Goal: Task Accomplishment & Management: Complete application form

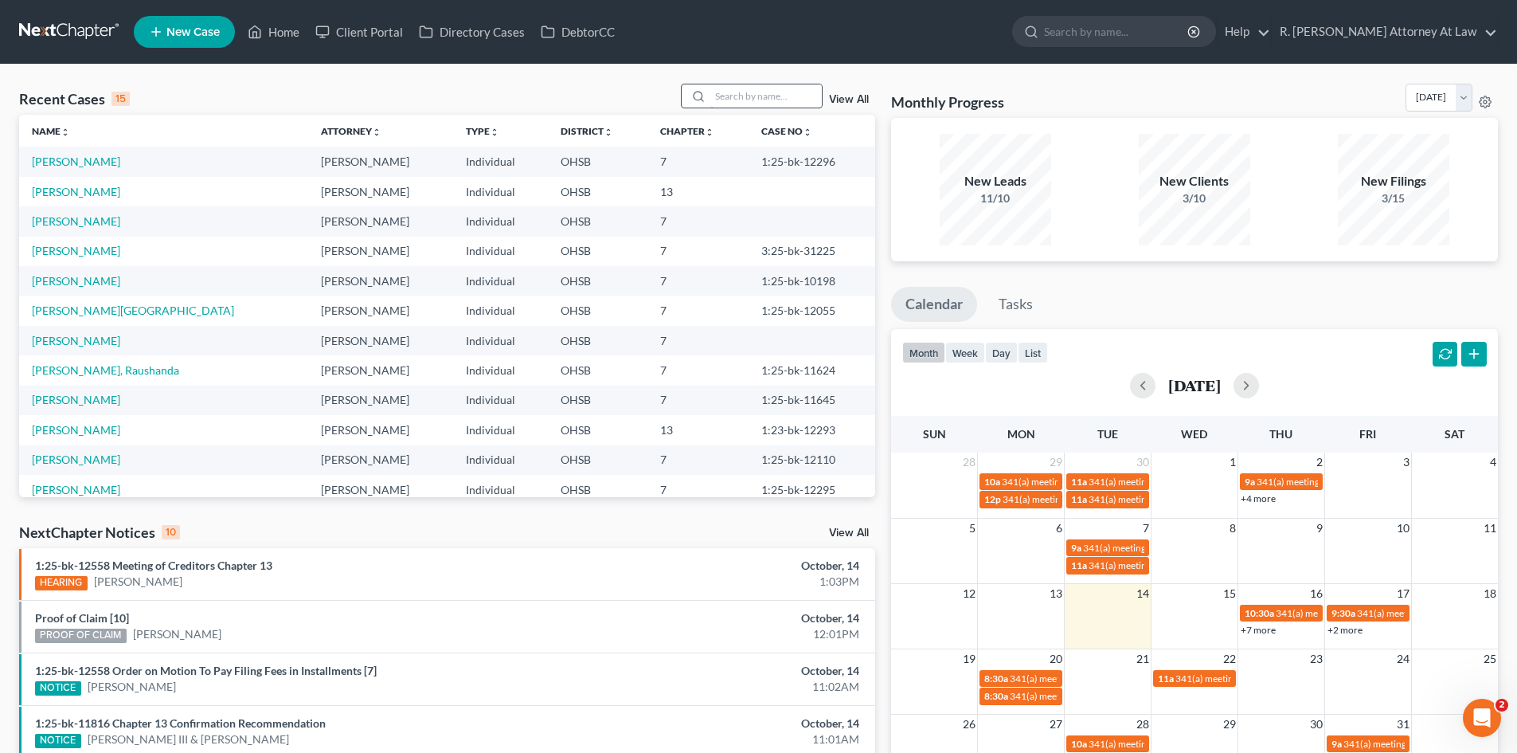
click at [757, 98] on input "search" at bounding box center [765, 95] width 111 height 23
type input "[PERSON_NAME]"
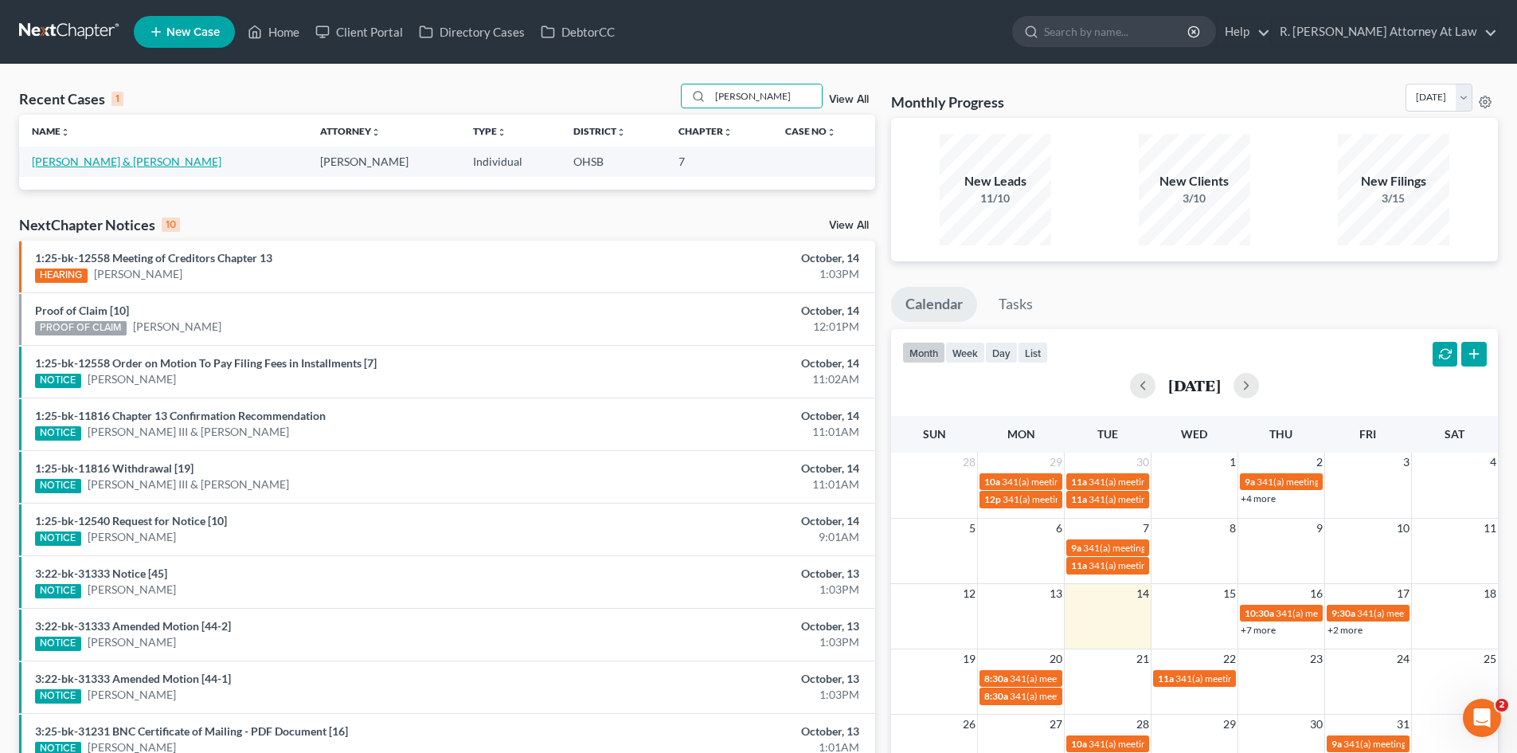
click at [148, 157] on link "[PERSON_NAME] & [PERSON_NAME]" at bounding box center [127, 161] width 190 height 14
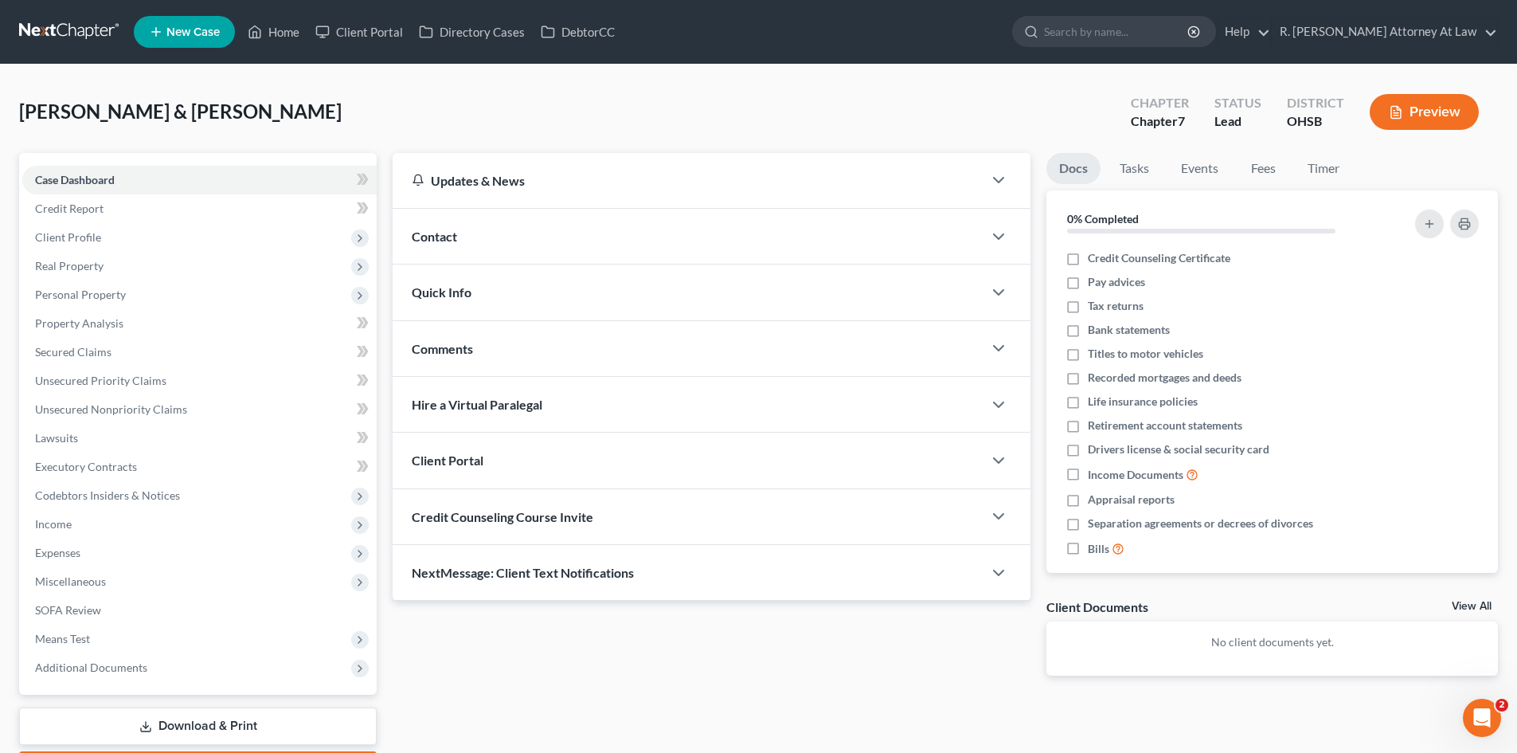
click at [436, 230] on span "Contact" at bounding box center [434, 236] width 45 height 15
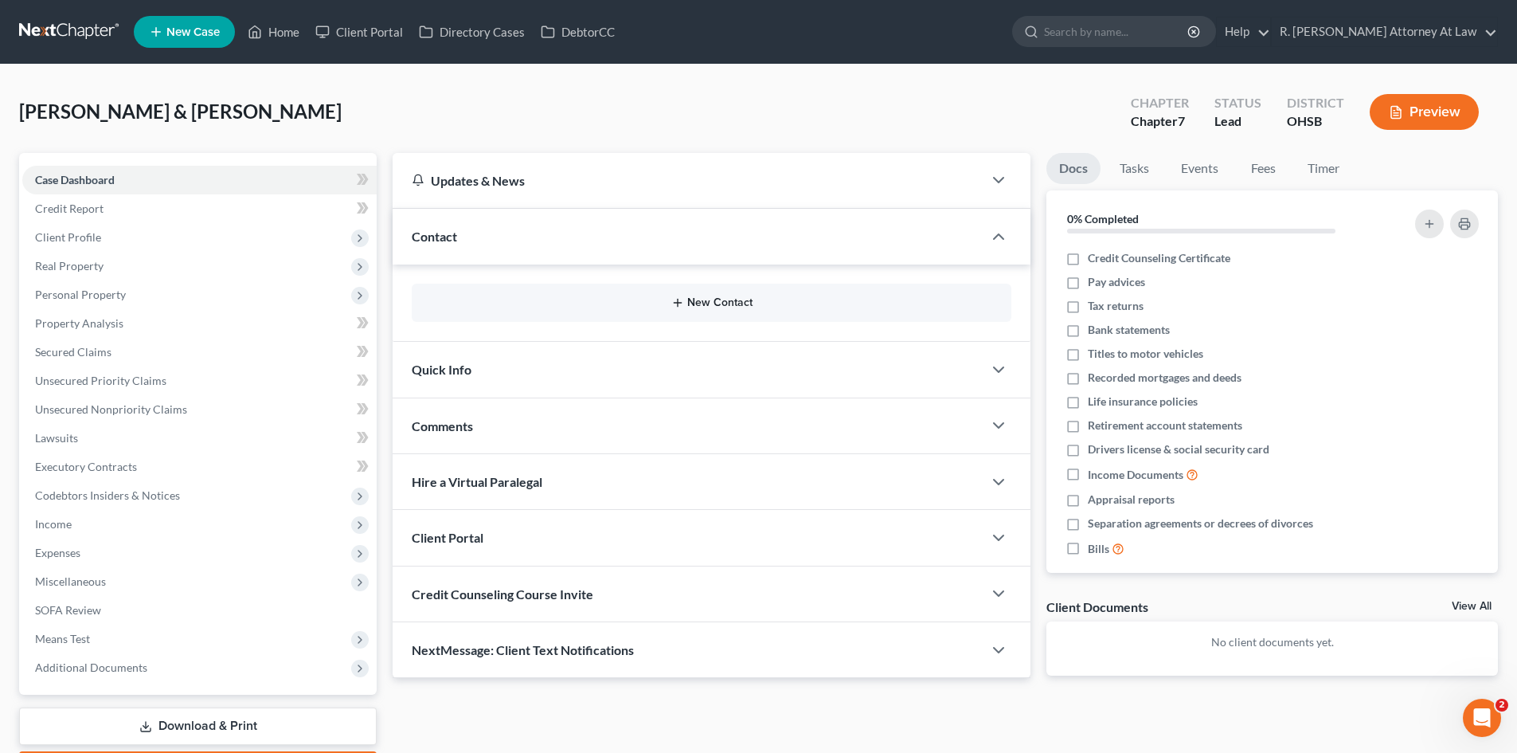
click at [719, 306] on button "New Contact" at bounding box center [711, 302] width 574 height 13
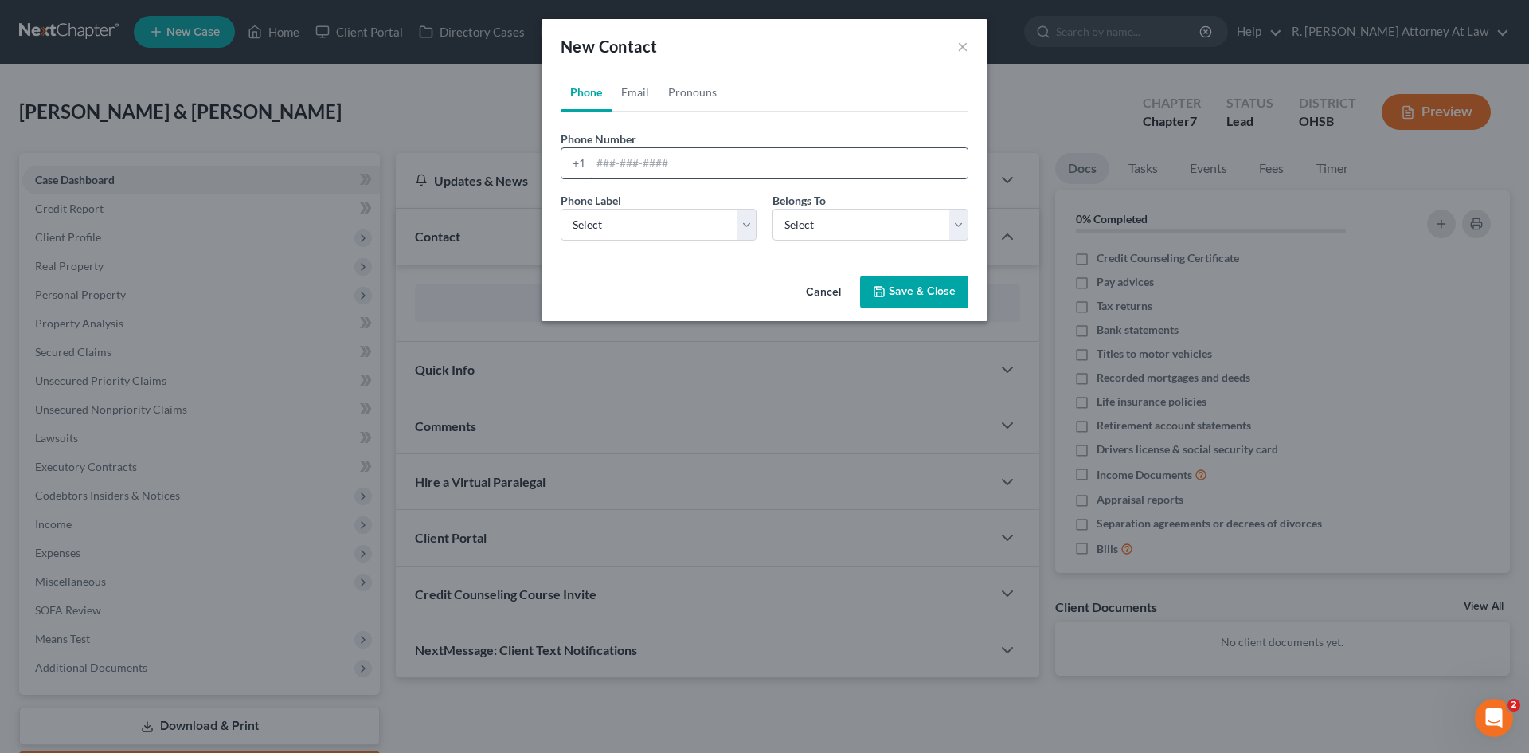
click at [623, 170] on input "tel" at bounding box center [779, 163] width 377 height 30
type input "[PHONE_NUMBER]"
click at [620, 215] on select "Select Mobile Home Work Other" at bounding box center [659, 225] width 196 height 32
select select "0"
click at [561, 209] on select "Select Mobile Home Work Other" at bounding box center [659, 225] width 196 height 32
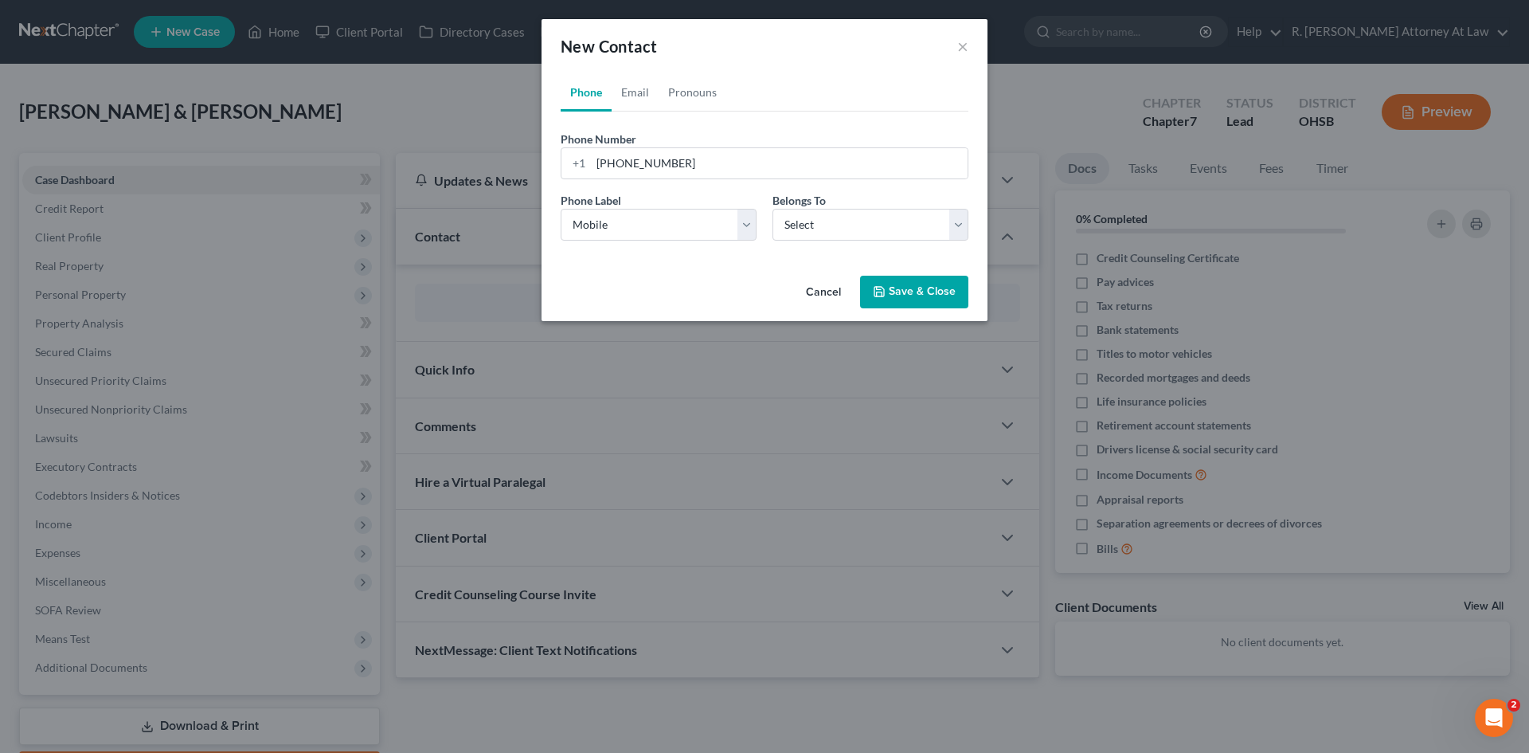
click at [819, 241] on div "Phone Label * Select Mobile Home Work Other Belongs To * Select Client Spouse O…" at bounding box center [765, 222] width 424 height 61
drag, startPoint x: 825, startPoint y: 229, endPoint x: 827, endPoint y: 240, distance: 10.5
click at [827, 231] on select "Select Client Spouse Other" at bounding box center [870, 225] width 196 height 32
select select "0"
click at [772, 209] on select "Select Client Spouse Other" at bounding box center [870, 225] width 196 height 32
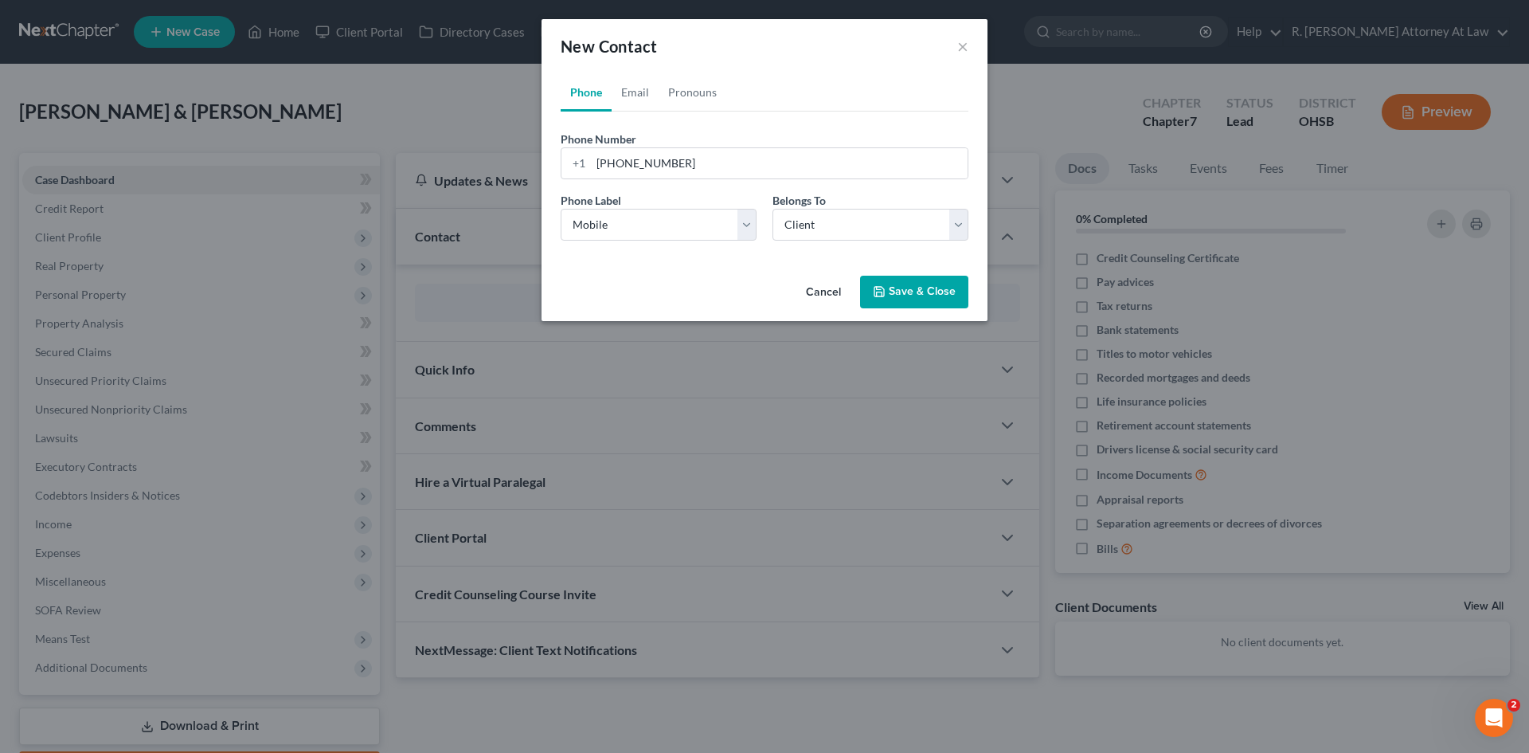
click at [902, 288] on button "Save & Close" at bounding box center [914, 292] width 108 height 33
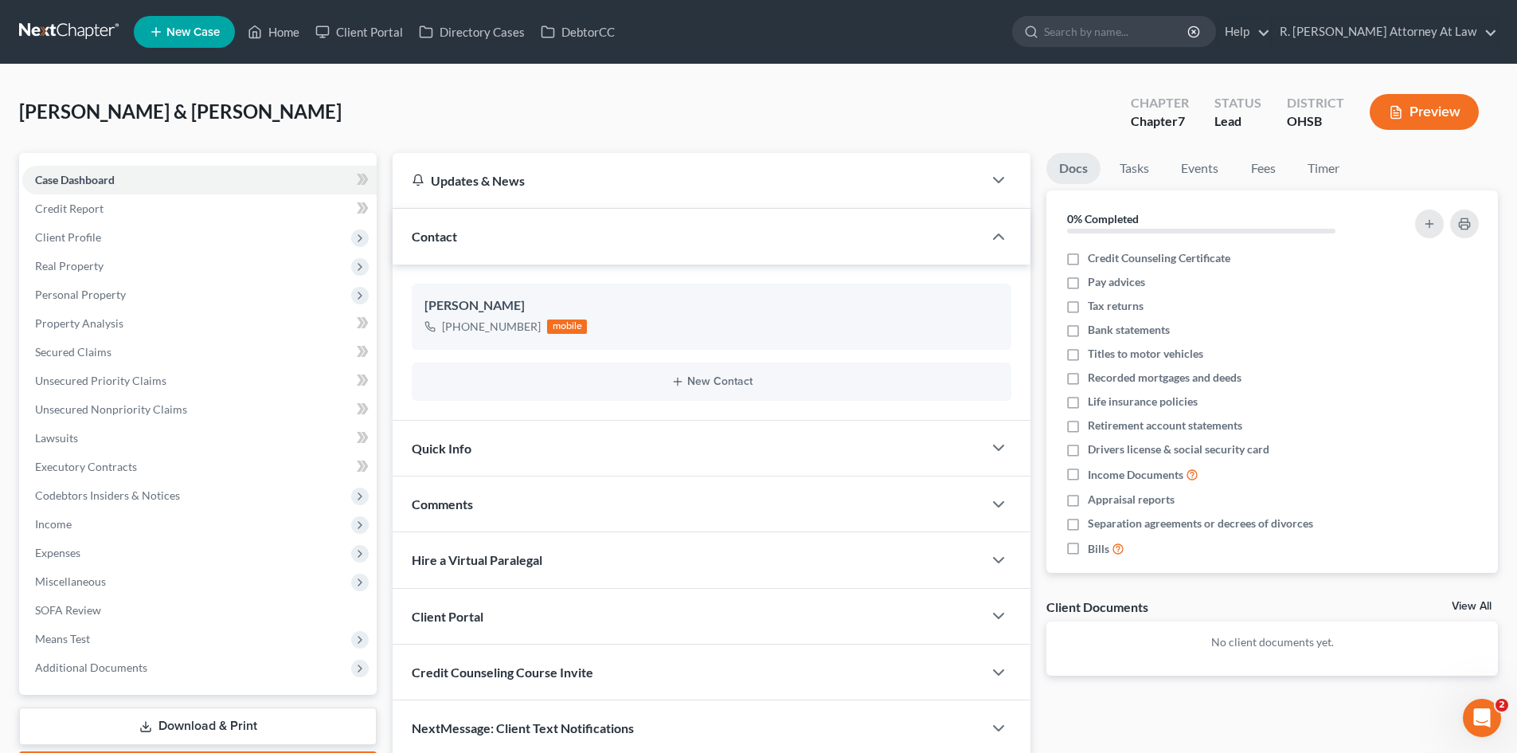
click at [764, 66] on div "[PERSON_NAME] & [PERSON_NAME] Upgraded Chapter Chapter 7 Status Lead District O…" at bounding box center [758, 441] width 1517 height 753
click at [77, 295] on span "Personal Property" at bounding box center [80, 294] width 91 height 14
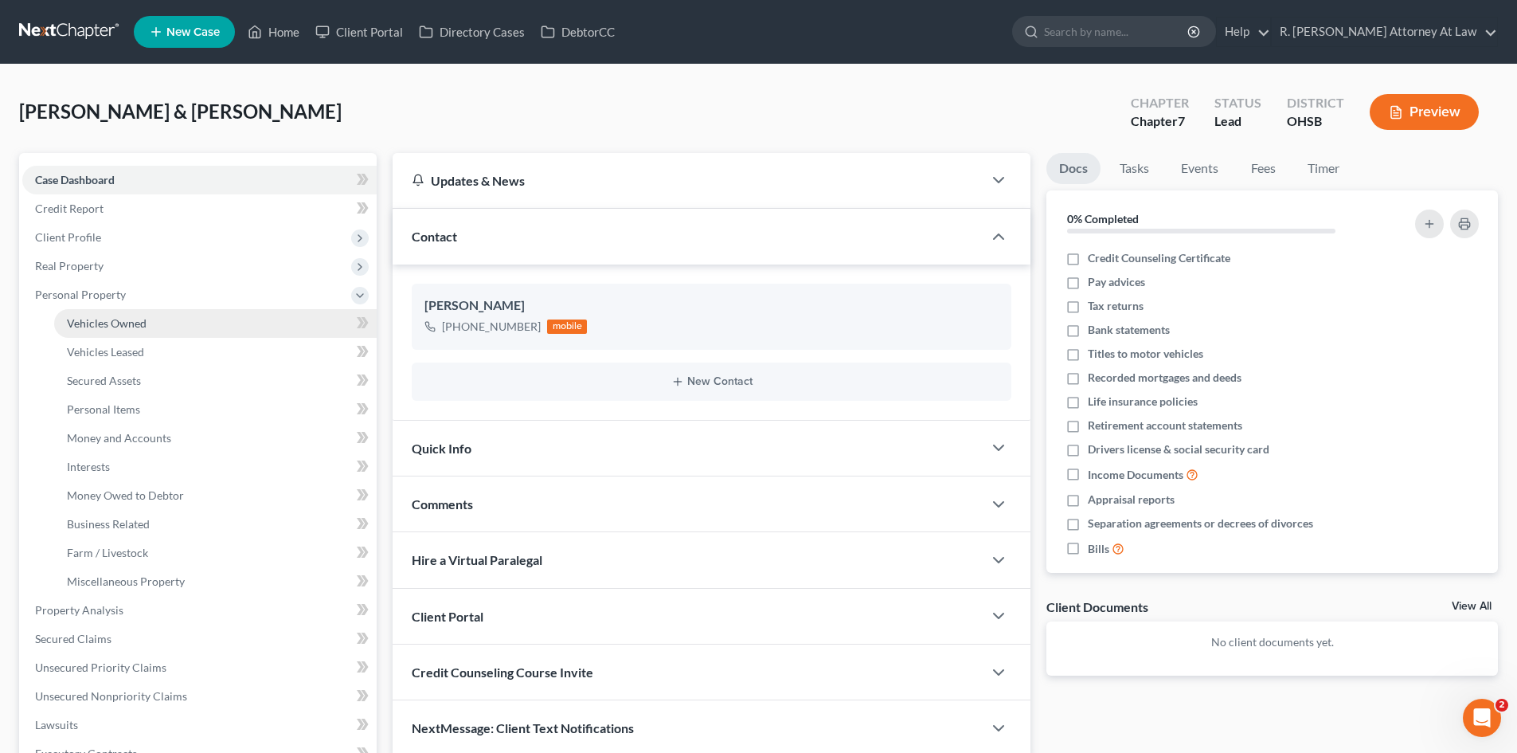
drag, startPoint x: 92, startPoint y: 320, endPoint x: 161, endPoint y: 311, distance: 69.1
click at [93, 320] on span "Vehicles Owned" at bounding box center [107, 323] width 80 height 14
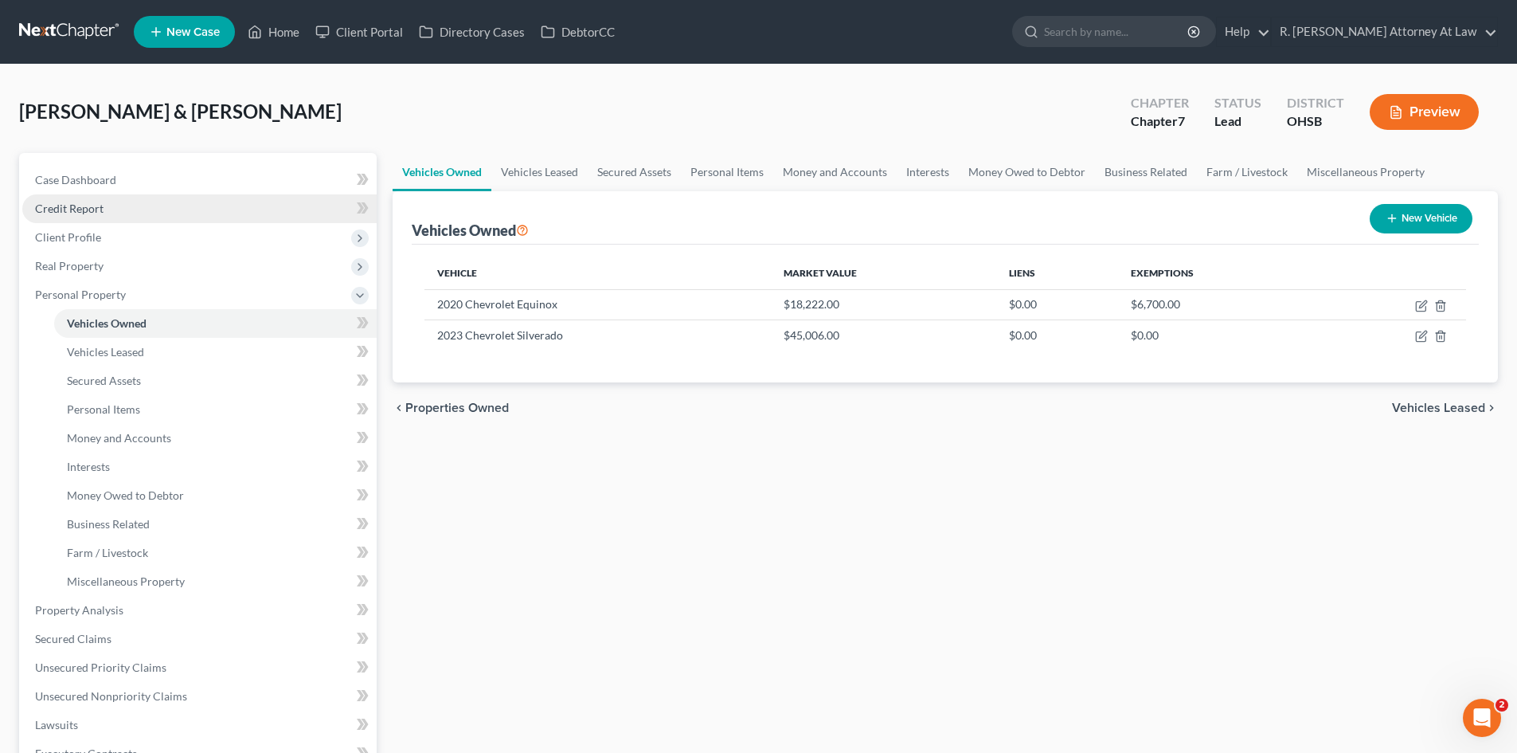
click at [69, 209] on span "Credit Report" at bounding box center [69, 208] width 68 height 14
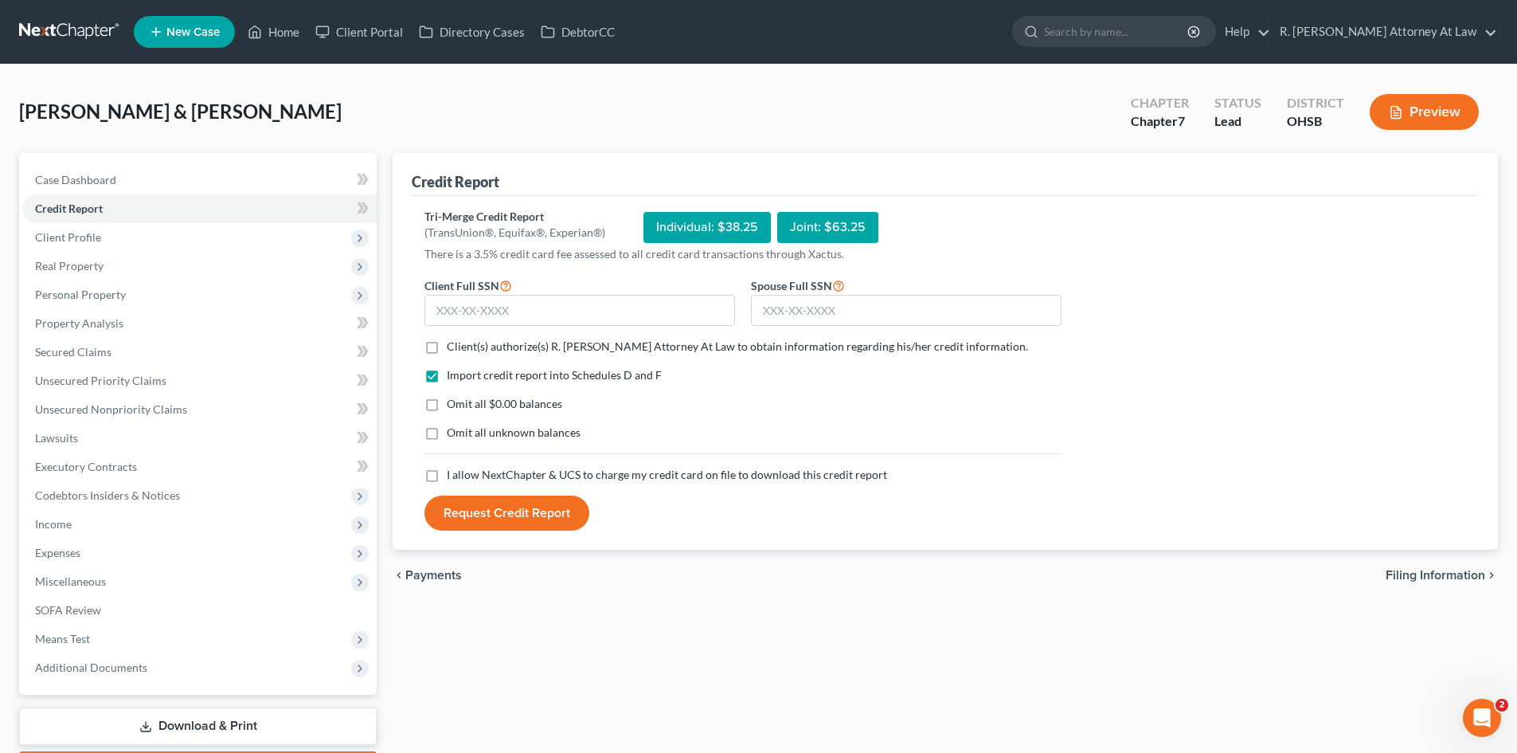
click at [447, 345] on label "Client(s) authorize(s) R. [PERSON_NAME] Attorney At Law to obtain information r…" at bounding box center [737, 346] width 581 height 16
click at [453, 345] on input "Client(s) authorize(s) R. [PERSON_NAME] Attorney At Law to obtain information r…" at bounding box center [458, 343] width 10 height 10
checkbox input "true"
click at [447, 471] on label "I allow NextChapter & UCS to charge my credit card on file to download this cre…" at bounding box center [667, 475] width 440 height 16
click at [453, 471] on input "I allow NextChapter & UCS to charge my credit card on file to download this cre…" at bounding box center [458, 472] width 10 height 10
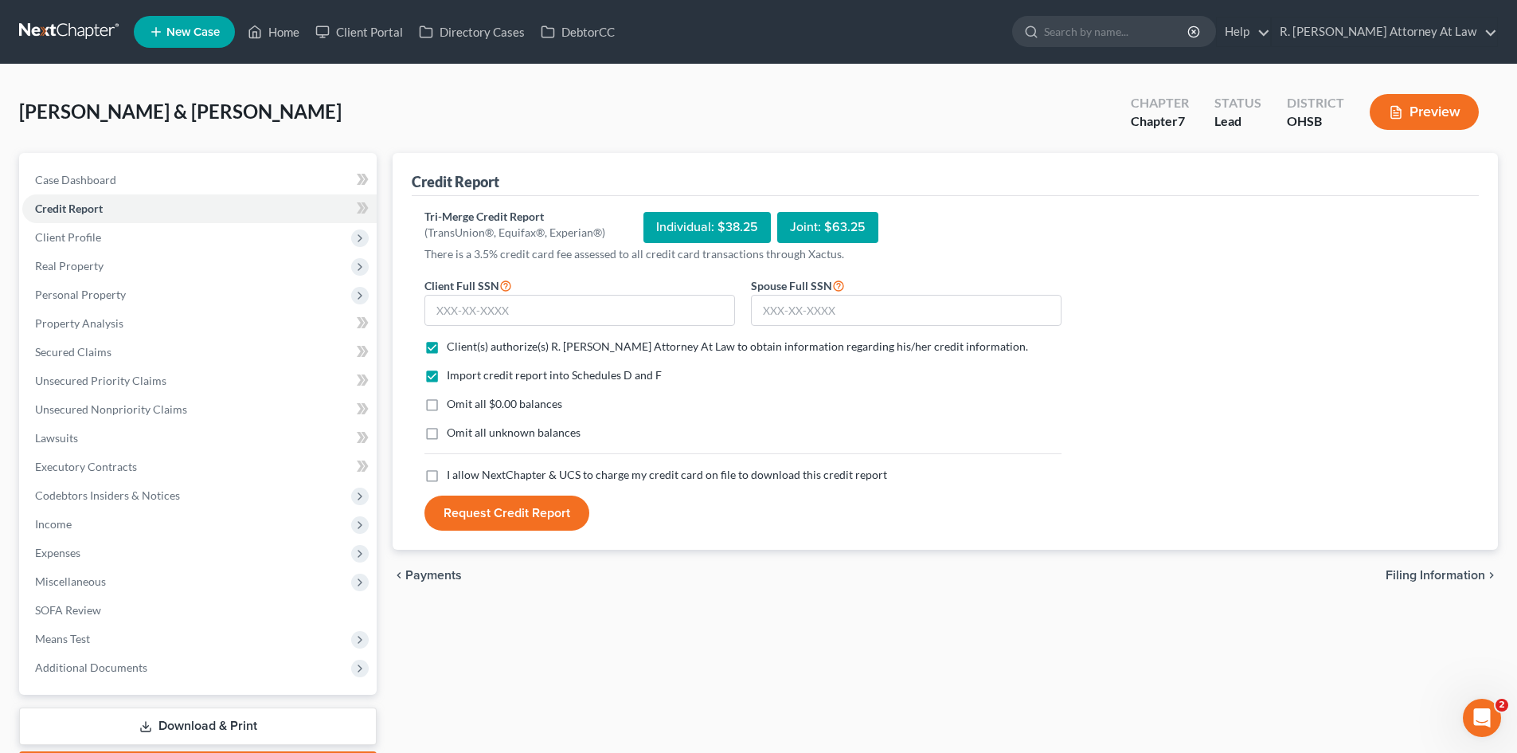
checkbox input "true"
click at [529, 295] on input "text" at bounding box center [579, 311] width 311 height 32
click at [544, 307] on input "text" at bounding box center [579, 311] width 311 height 32
type input "317-68-4206"
click at [805, 311] on input "text" at bounding box center [906, 311] width 311 height 32
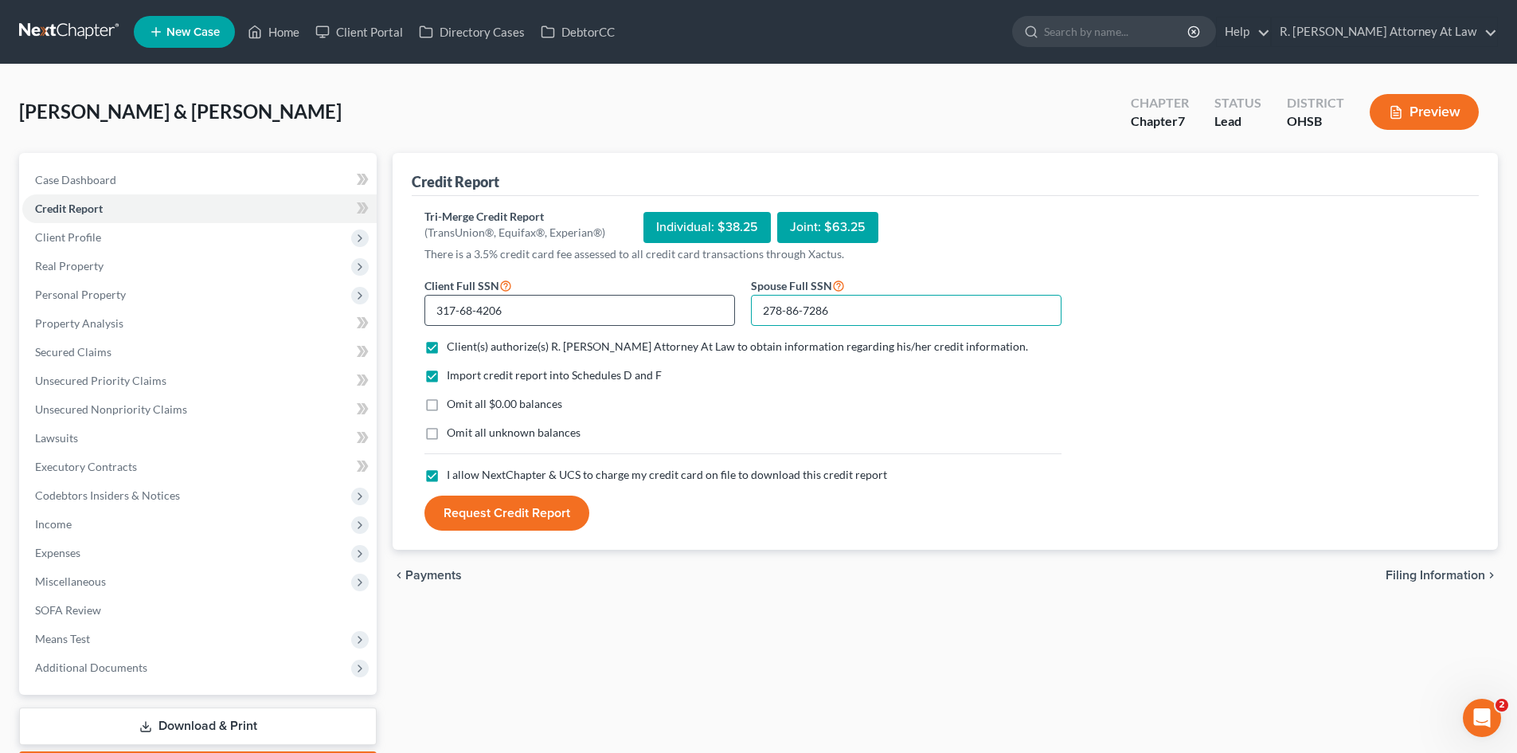
type input "278-86-7286"
click at [554, 302] on input "317-68-4206" at bounding box center [579, 311] width 311 height 32
click at [525, 503] on button "Request Credit Report" at bounding box center [506, 512] width 165 height 35
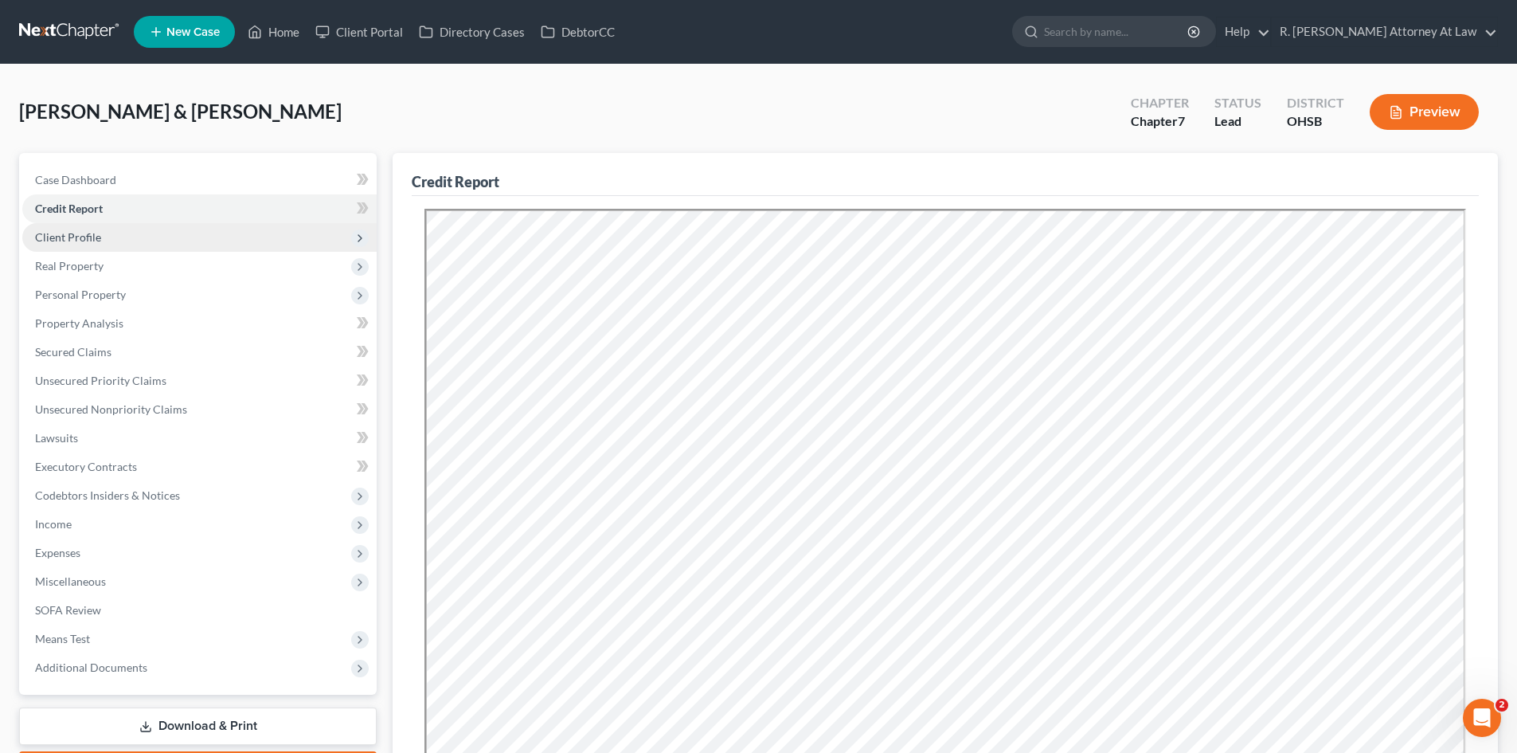
click at [89, 236] on span "Client Profile" at bounding box center [68, 237] width 66 height 14
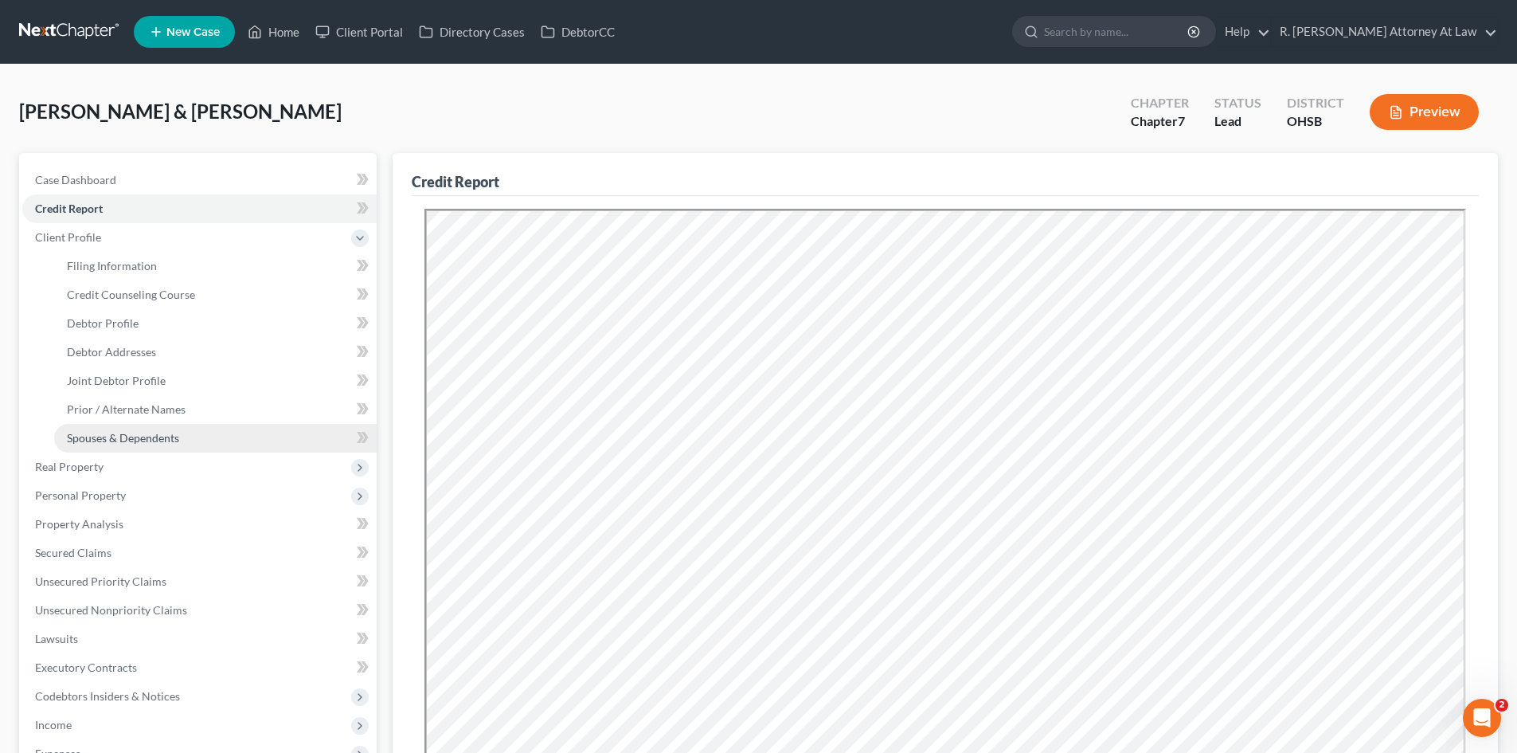
click at [126, 440] on span "Spouses & Dependents" at bounding box center [123, 438] width 112 height 14
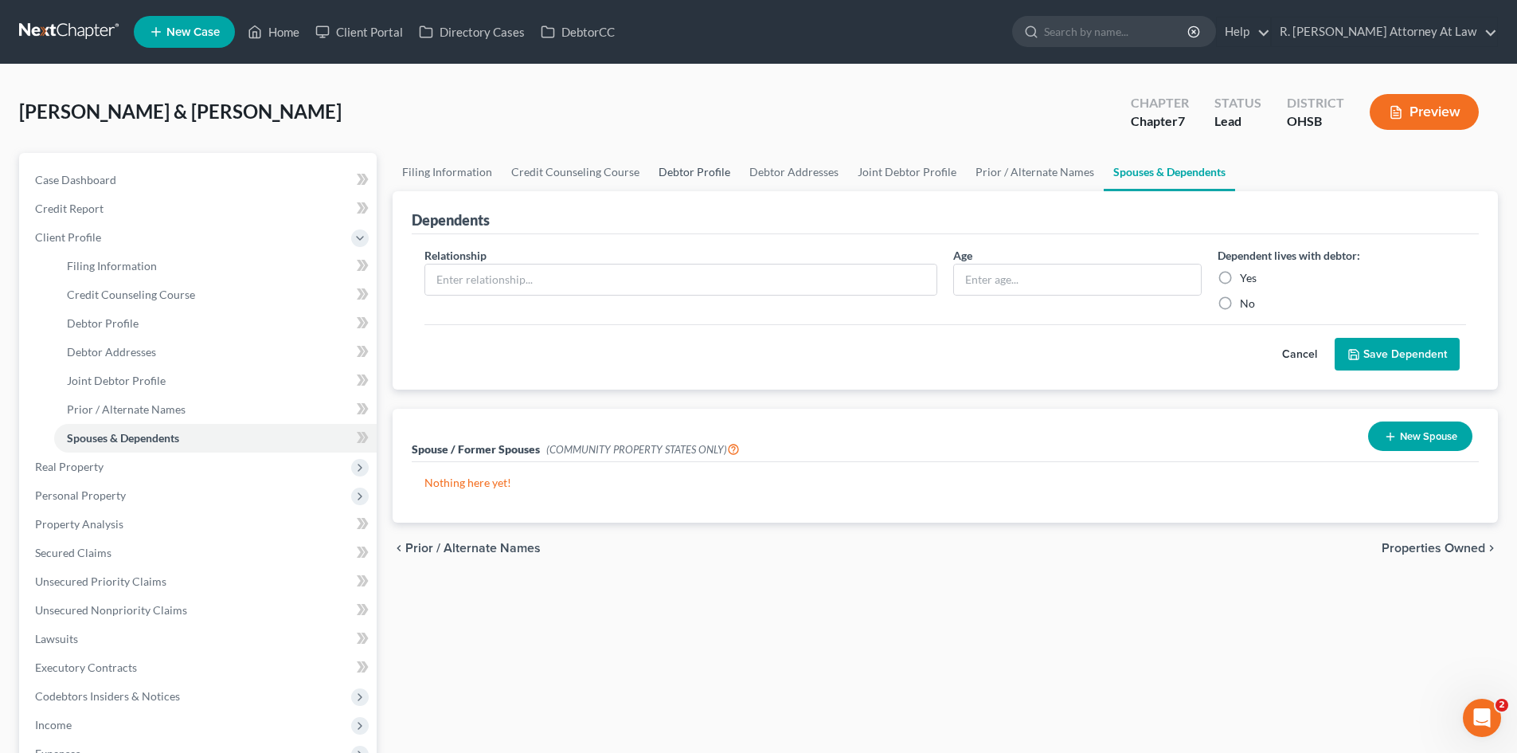
click at [706, 176] on link "Debtor Profile" at bounding box center [694, 172] width 91 height 38
select select "1"
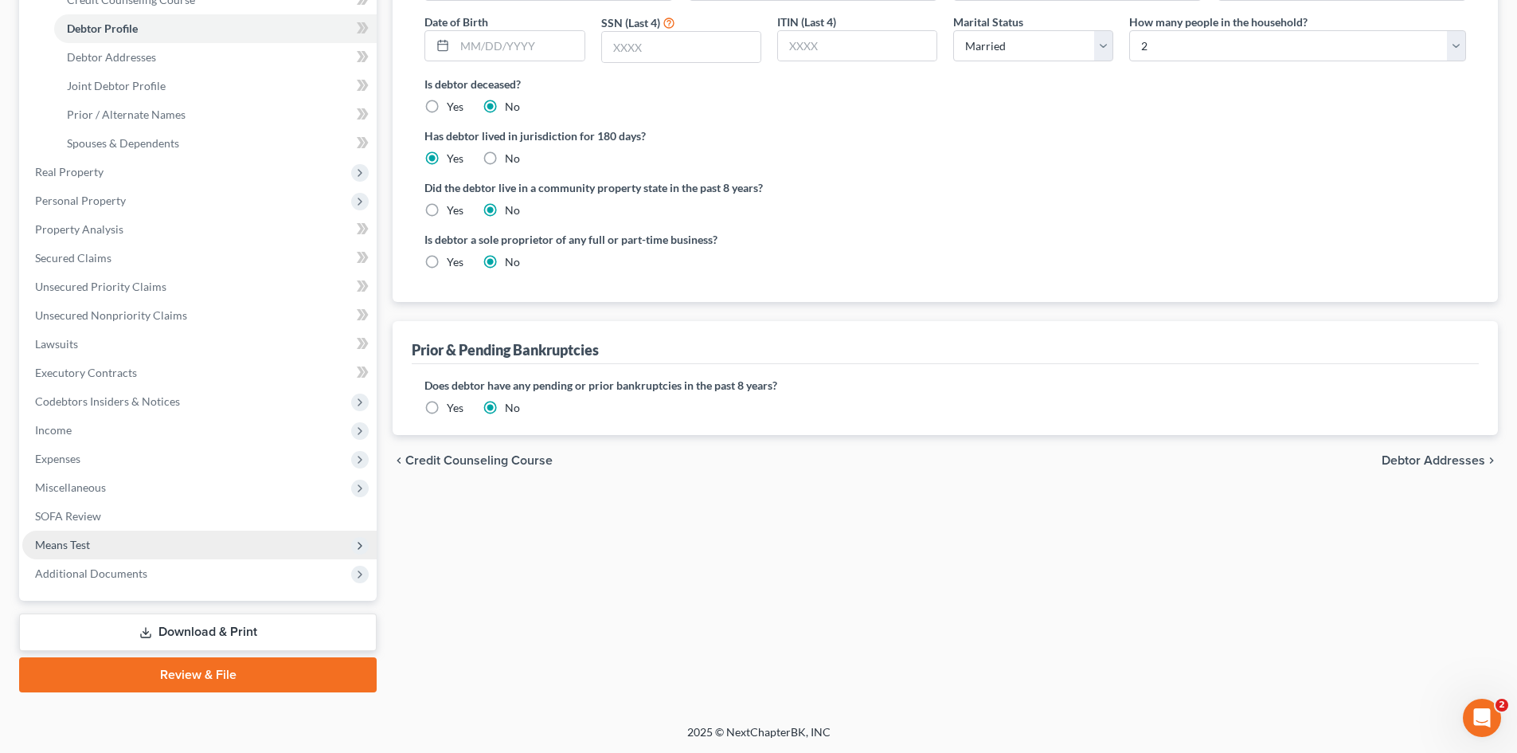
click at [72, 542] on span "Means Test" at bounding box center [62, 545] width 55 height 14
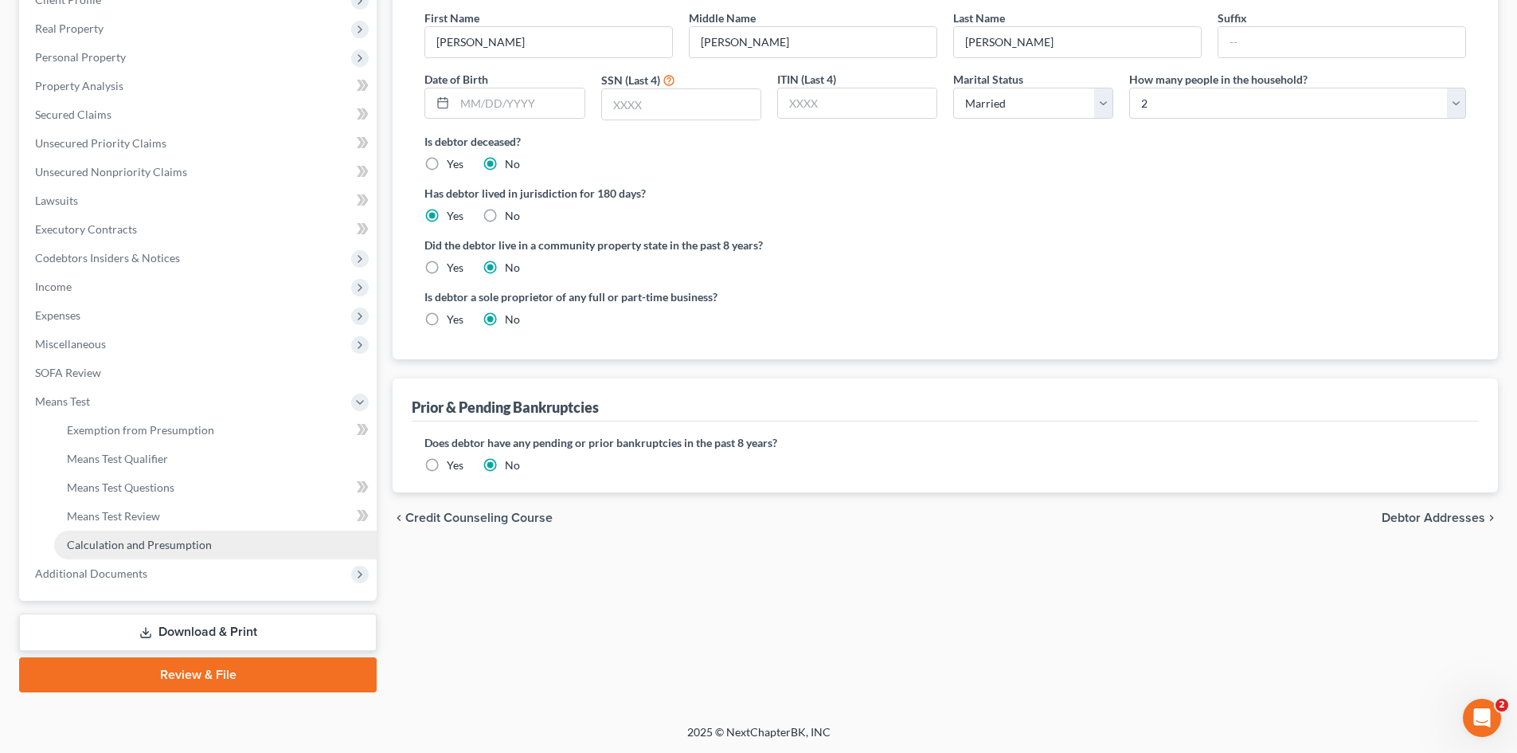
scroll to position [237, 0]
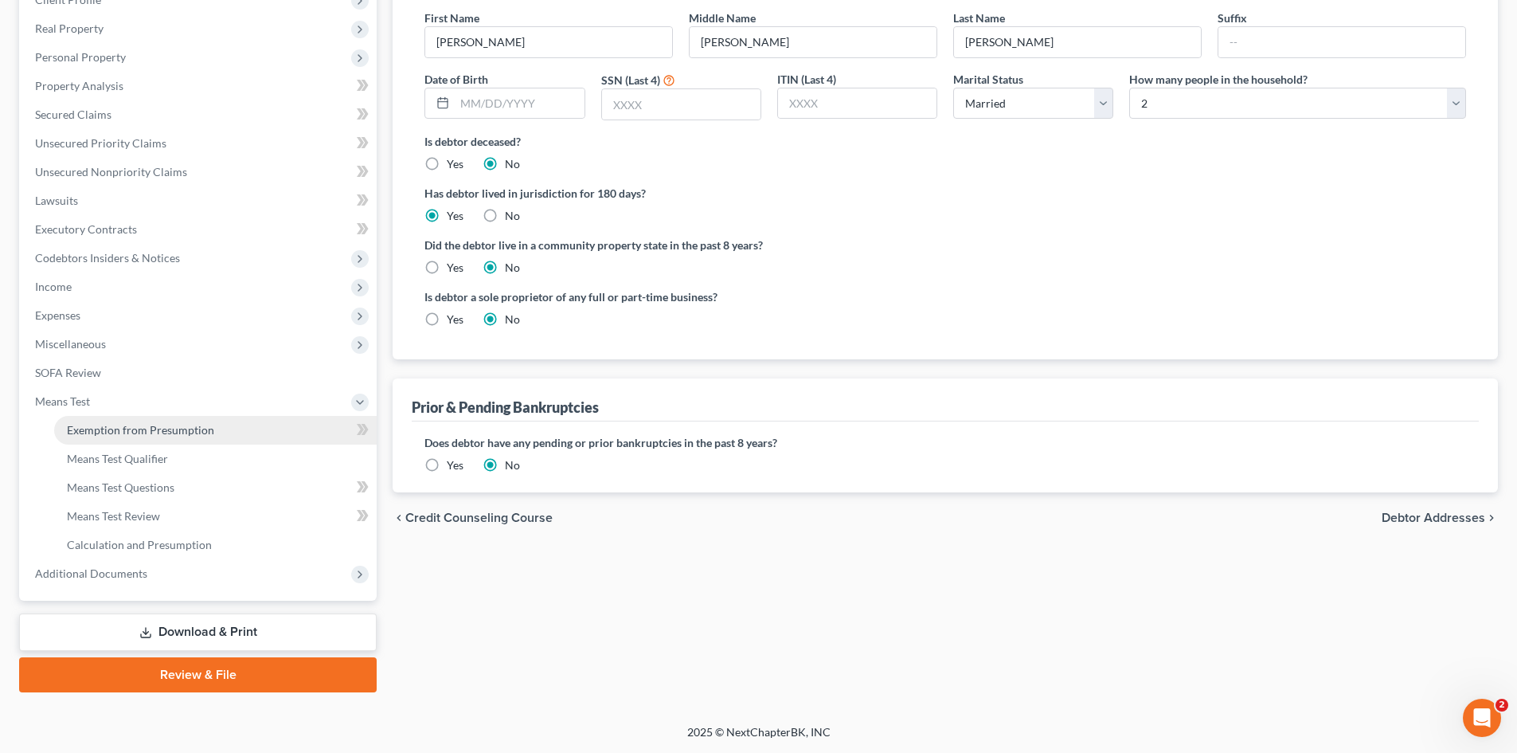
click at [166, 434] on span "Exemption from Presumption" at bounding box center [140, 430] width 147 height 14
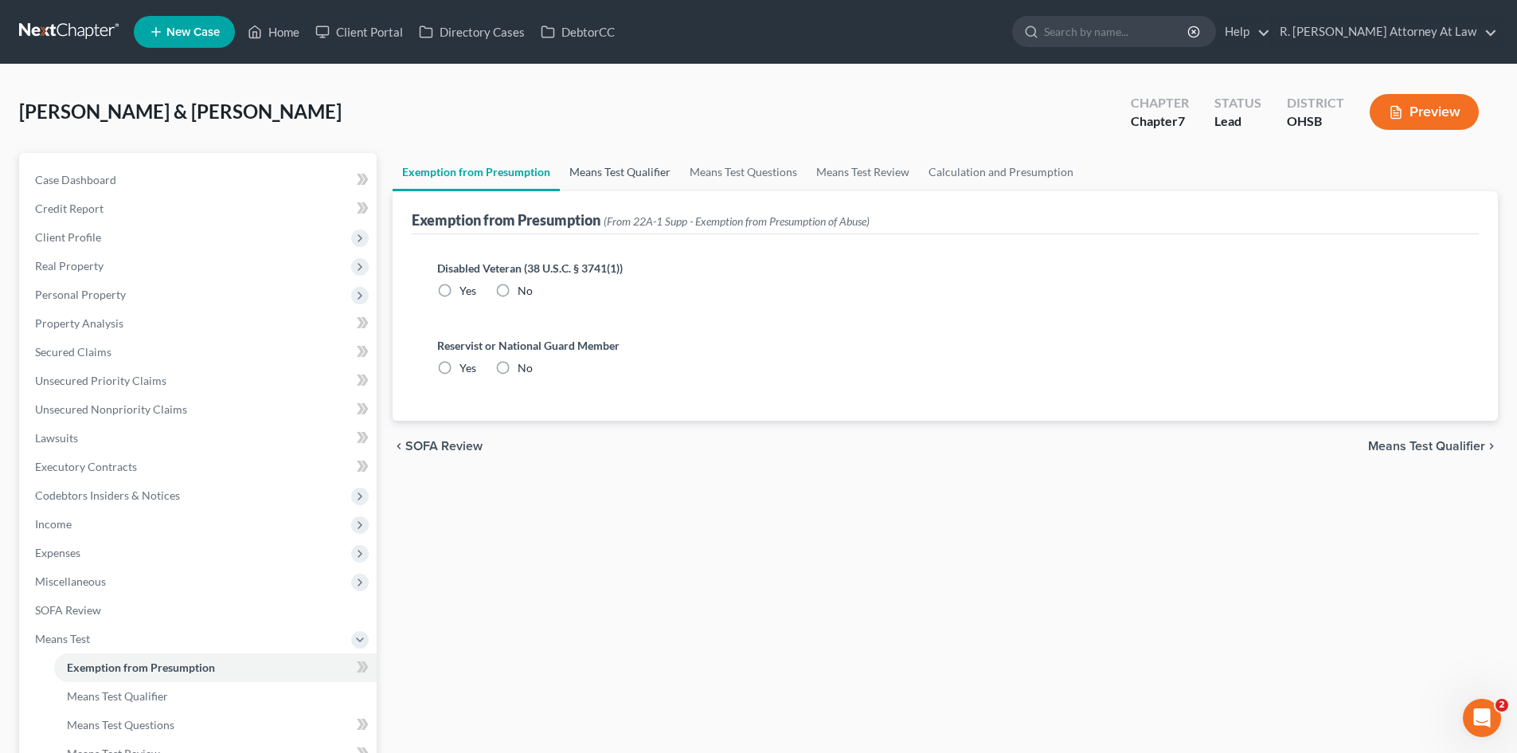
click at [619, 171] on link "Means Test Qualifier" at bounding box center [620, 172] width 120 height 38
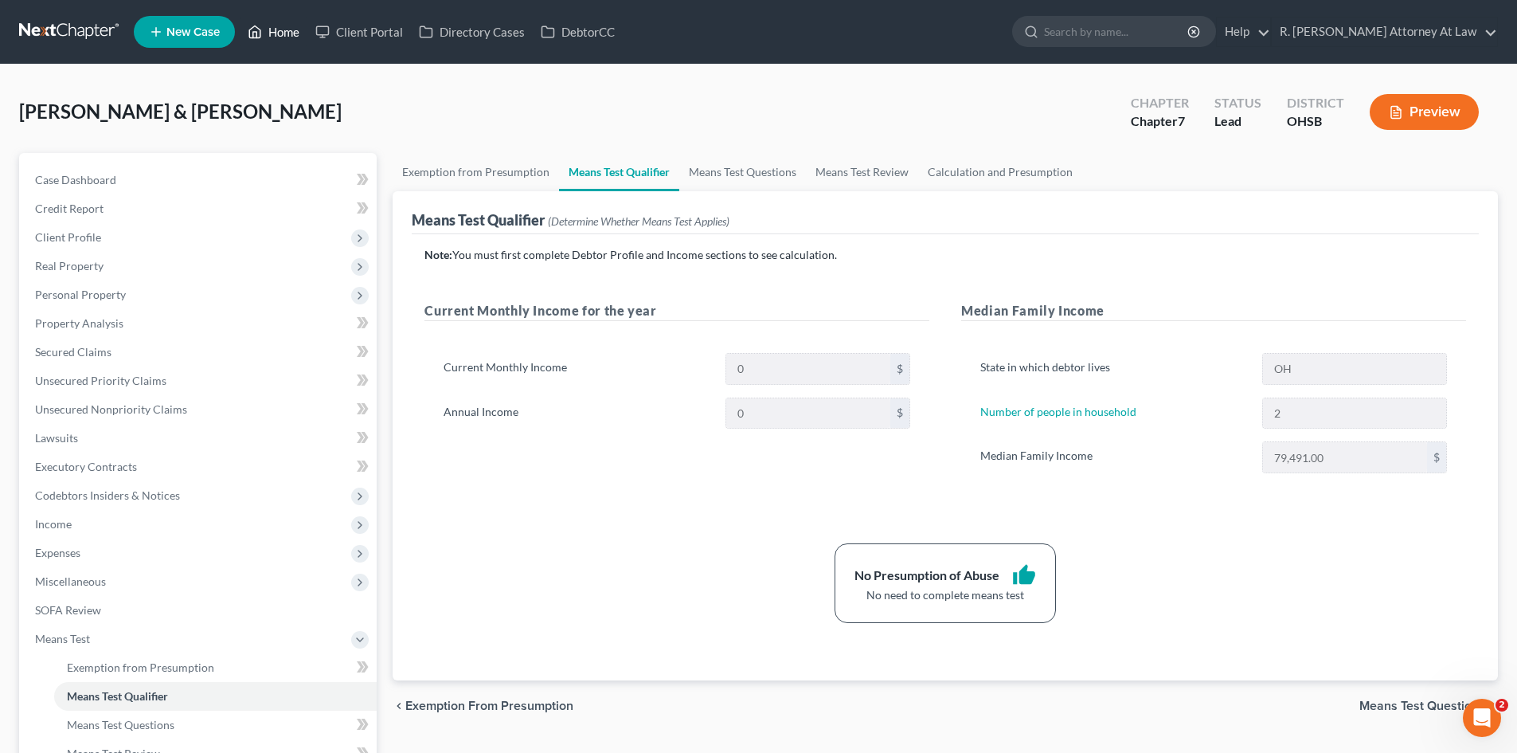
click at [282, 37] on link "Home" at bounding box center [274, 32] width 68 height 29
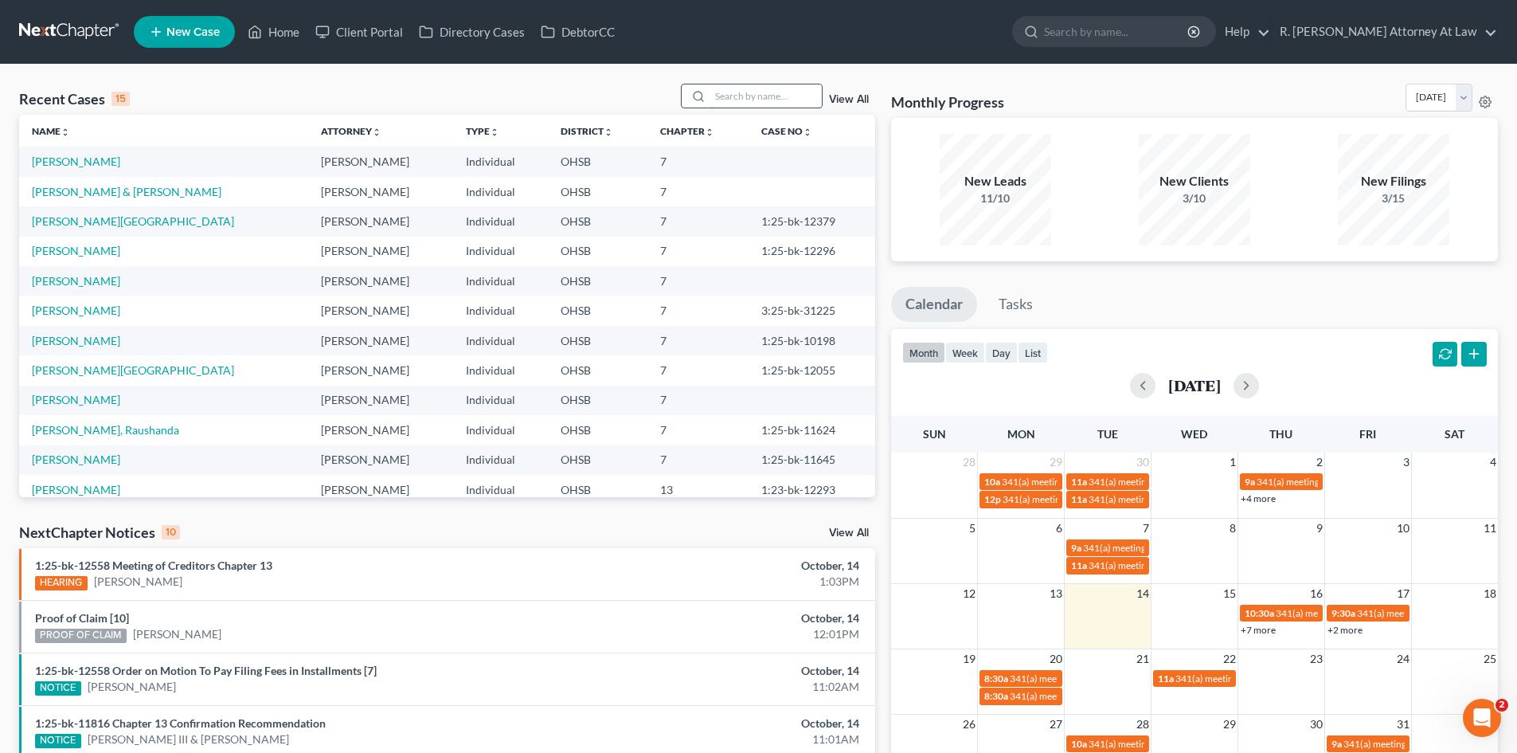
drag, startPoint x: 759, startPoint y: 92, endPoint x: 779, endPoint y: 88, distance: 20.2
click at [756, 89] on input "search" at bounding box center [765, 95] width 111 height 23
click at [762, 104] on input "search" at bounding box center [765, 95] width 111 height 23
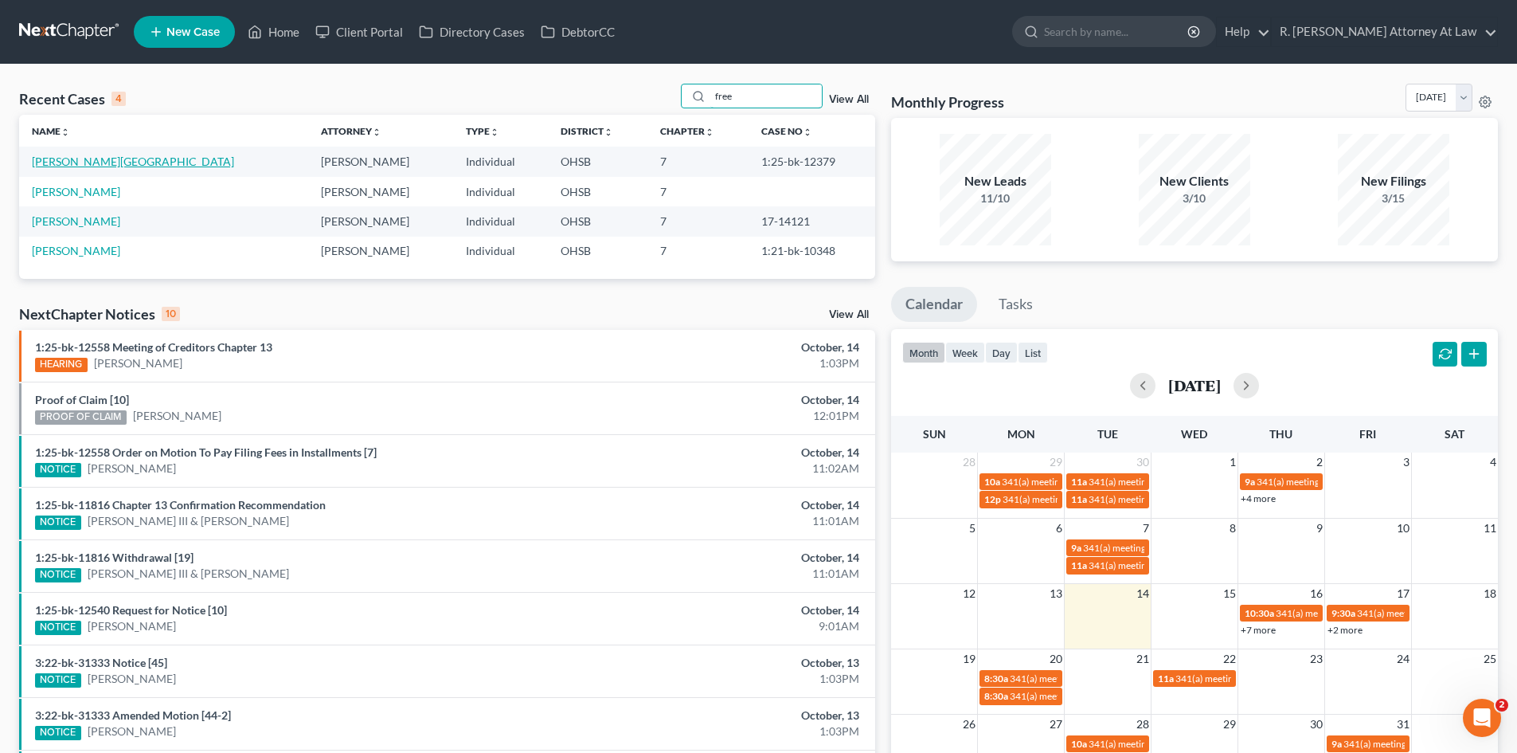
type input "free"
click at [91, 164] on link "[PERSON_NAME][GEOGRAPHIC_DATA]" at bounding box center [133, 161] width 202 height 14
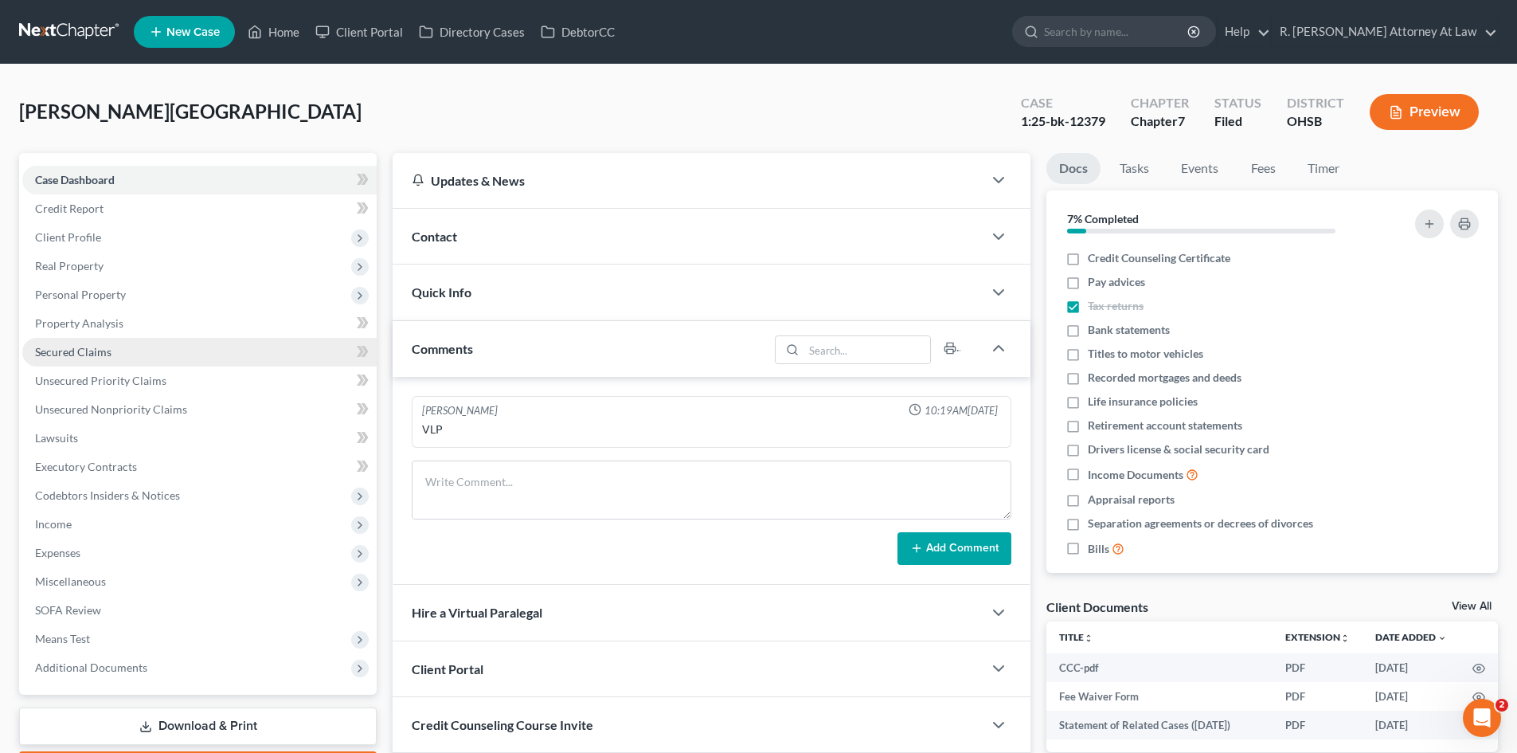
click at [81, 342] on link "Secured Claims" at bounding box center [199, 352] width 354 height 29
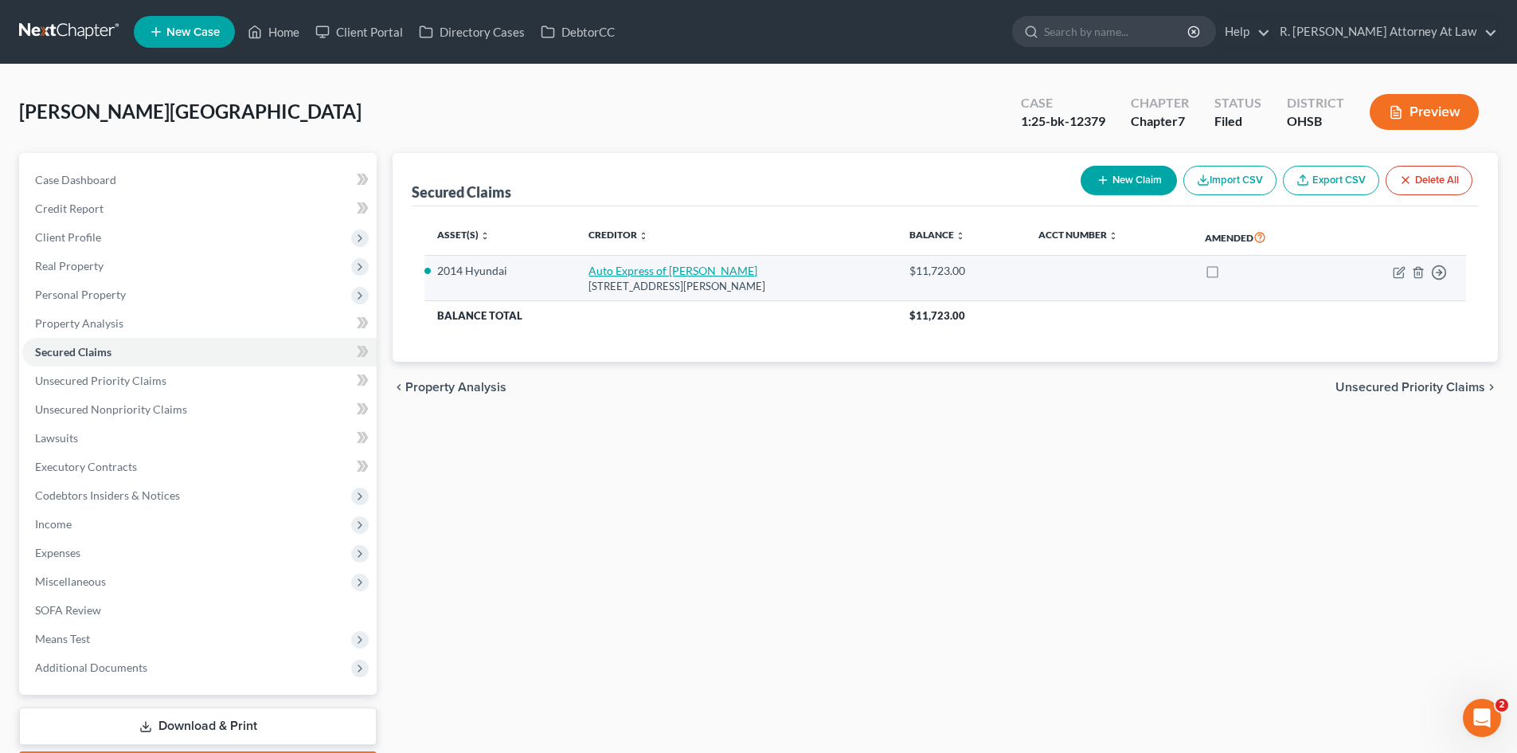
click at [636, 272] on link "Auto Express of [PERSON_NAME]" at bounding box center [672, 271] width 169 height 14
select select "36"
select select "2"
select select "0"
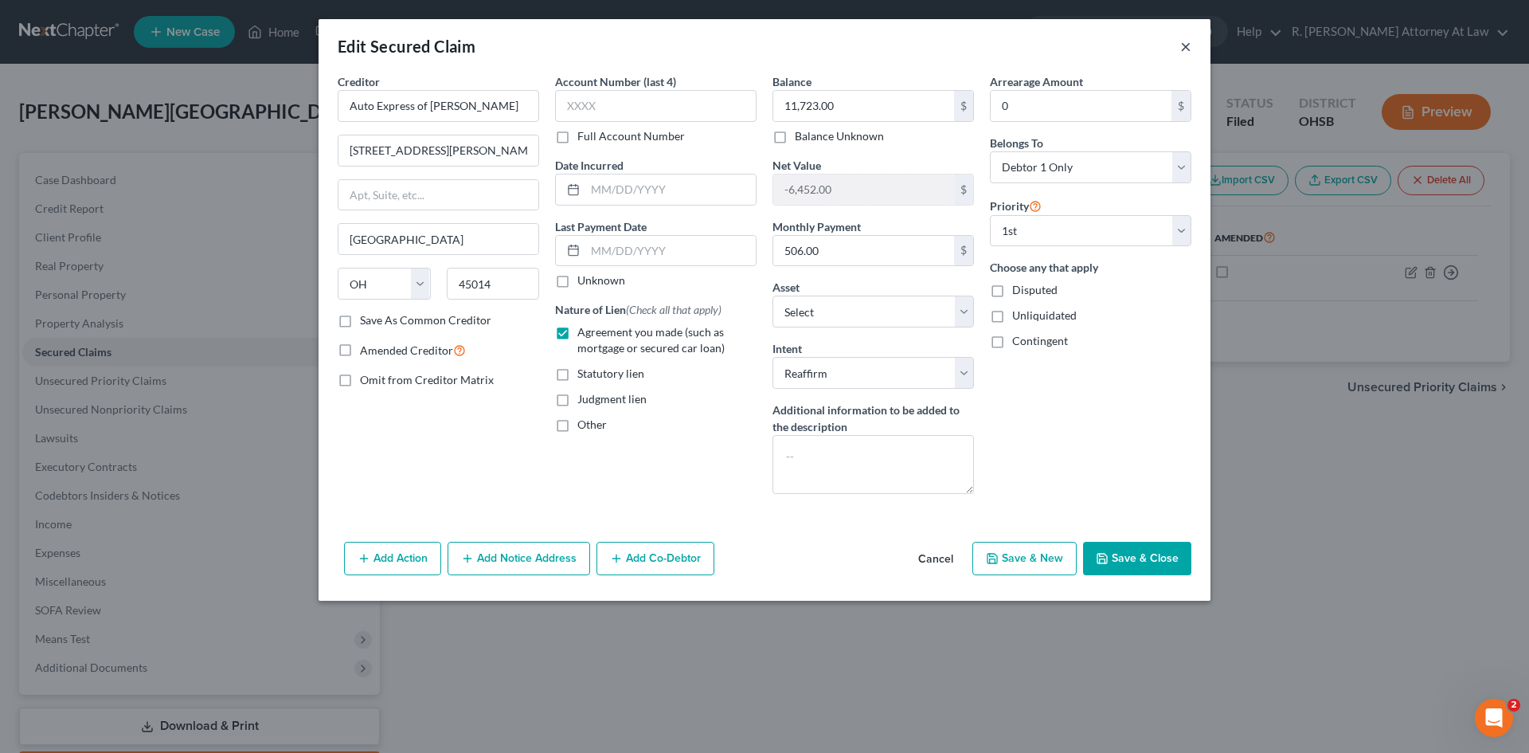
click at [1187, 47] on button "×" at bounding box center [1185, 46] width 11 height 19
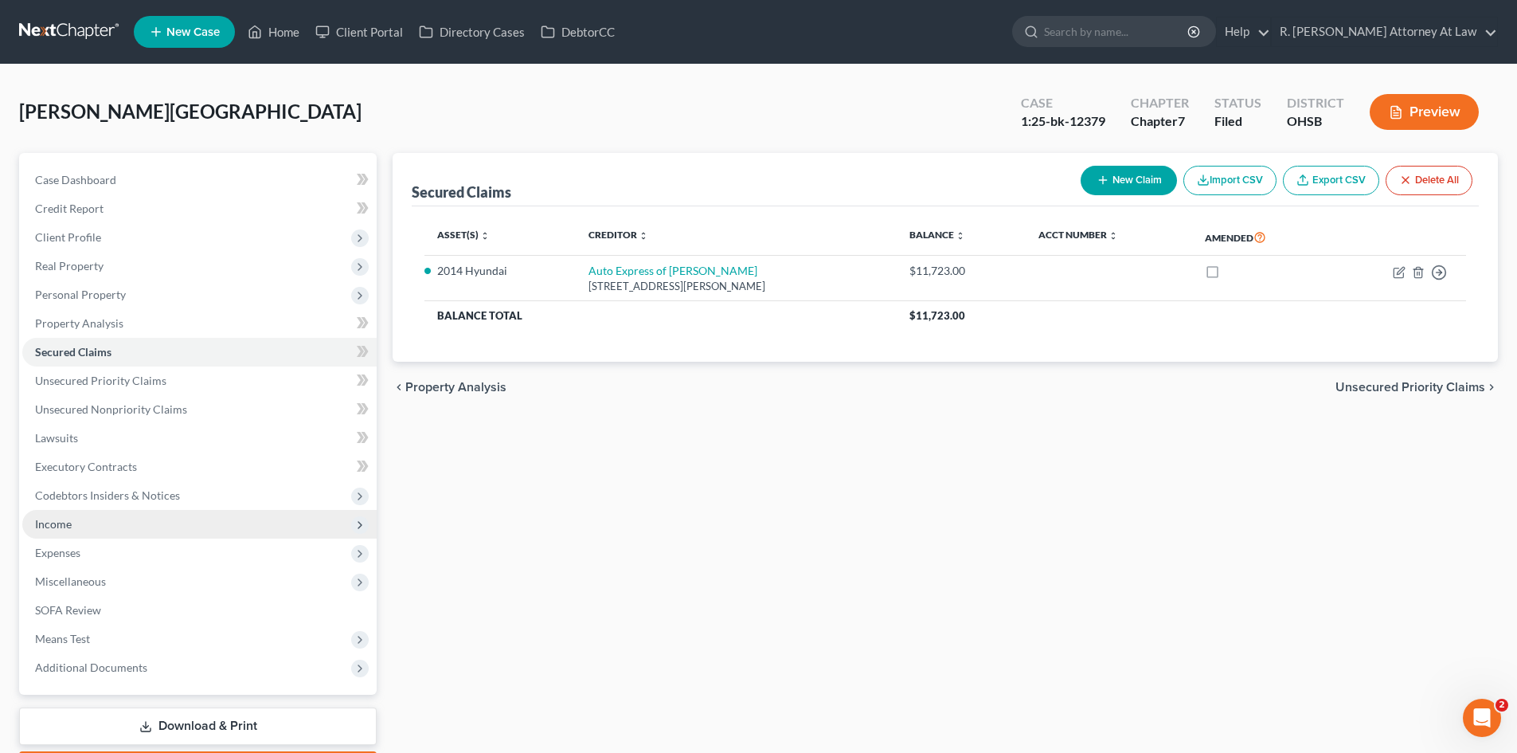
click at [65, 523] on span "Income" at bounding box center [53, 524] width 37 height 14
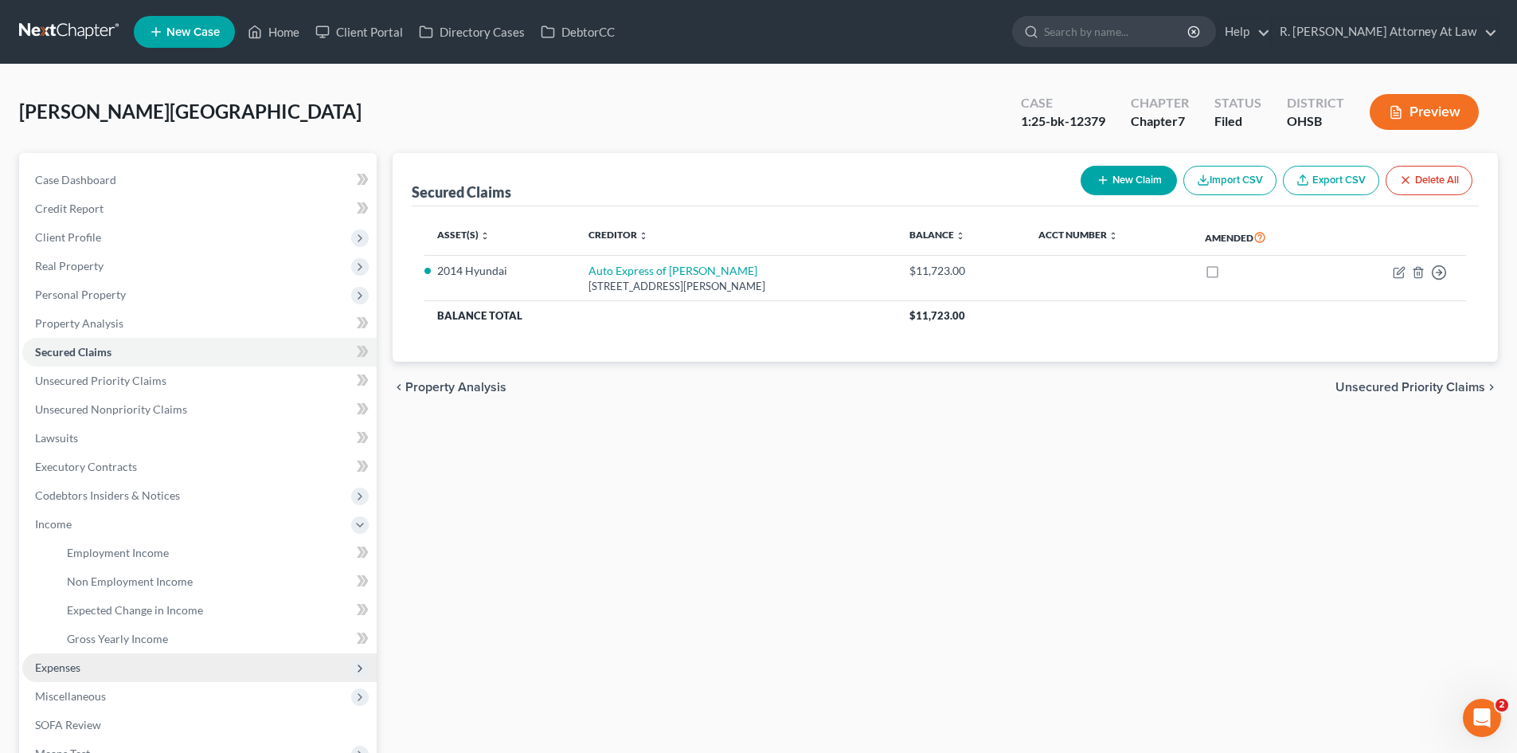
click at [55, 663] on span "Expenses" at bounding box center [57, 667] width 45 height 14
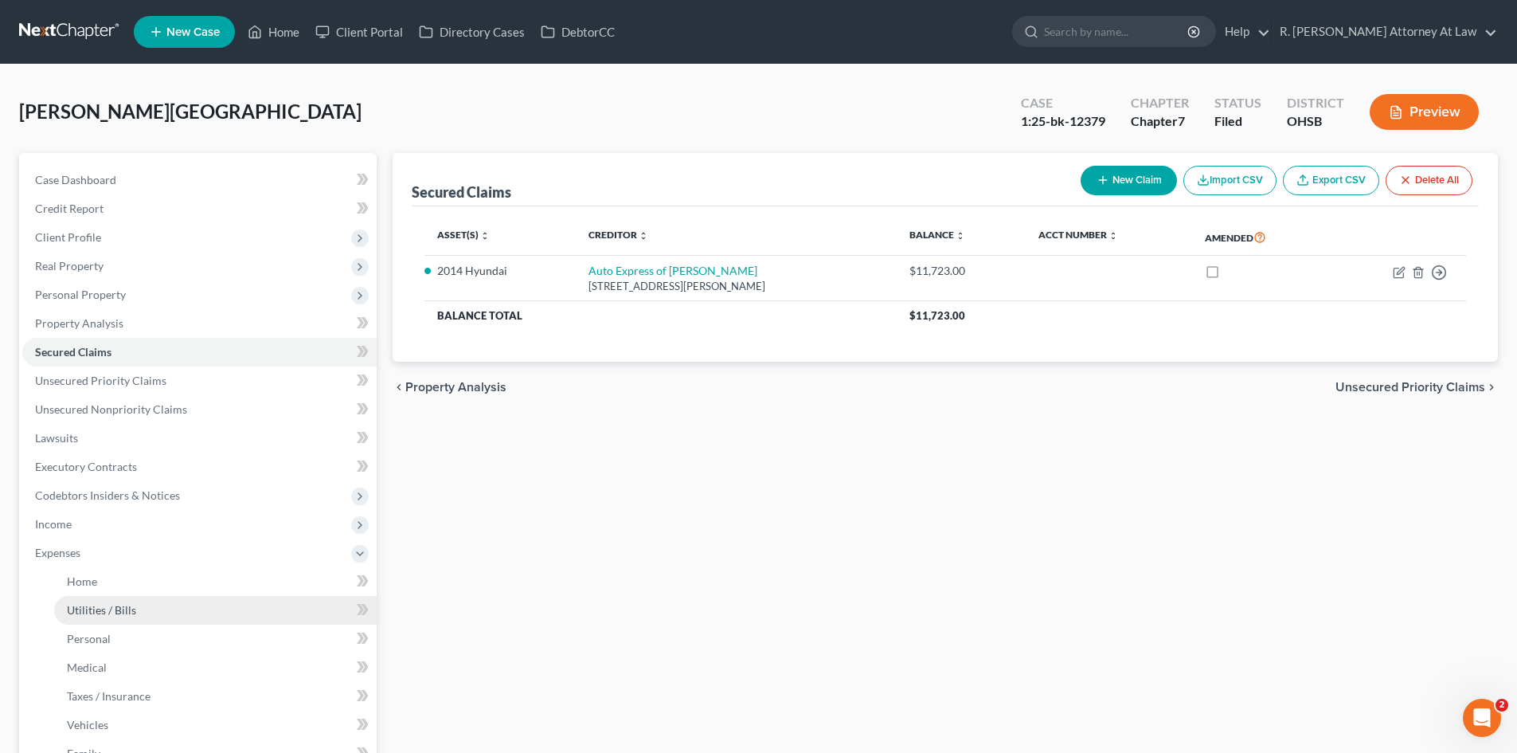
click at [130, 620] on link "Utilities / Bills" at bounding box center [215, 610] width 323 height 29
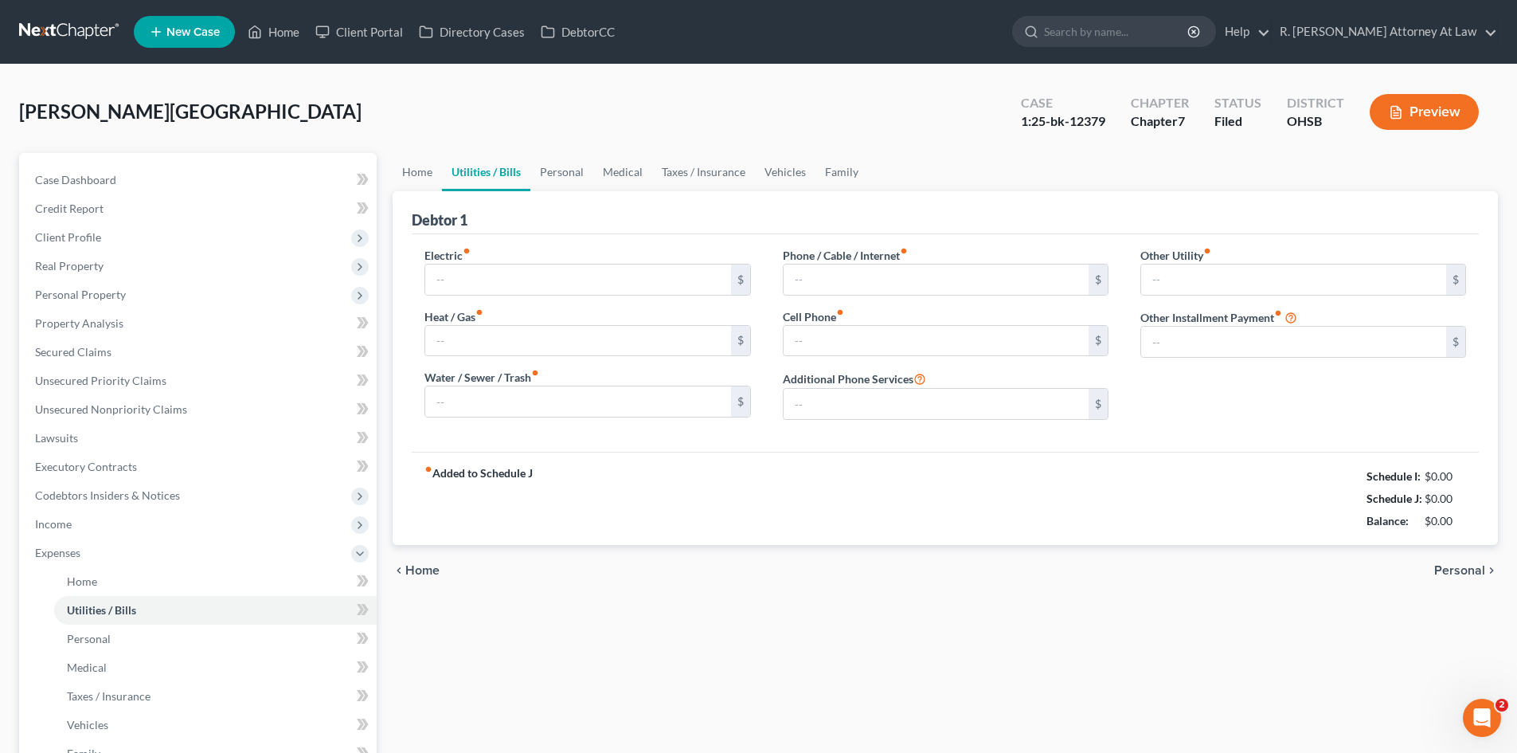
type input "247.00"
type input "0.00"
type input "150.00"
type input "160.00"
type input "163.00"
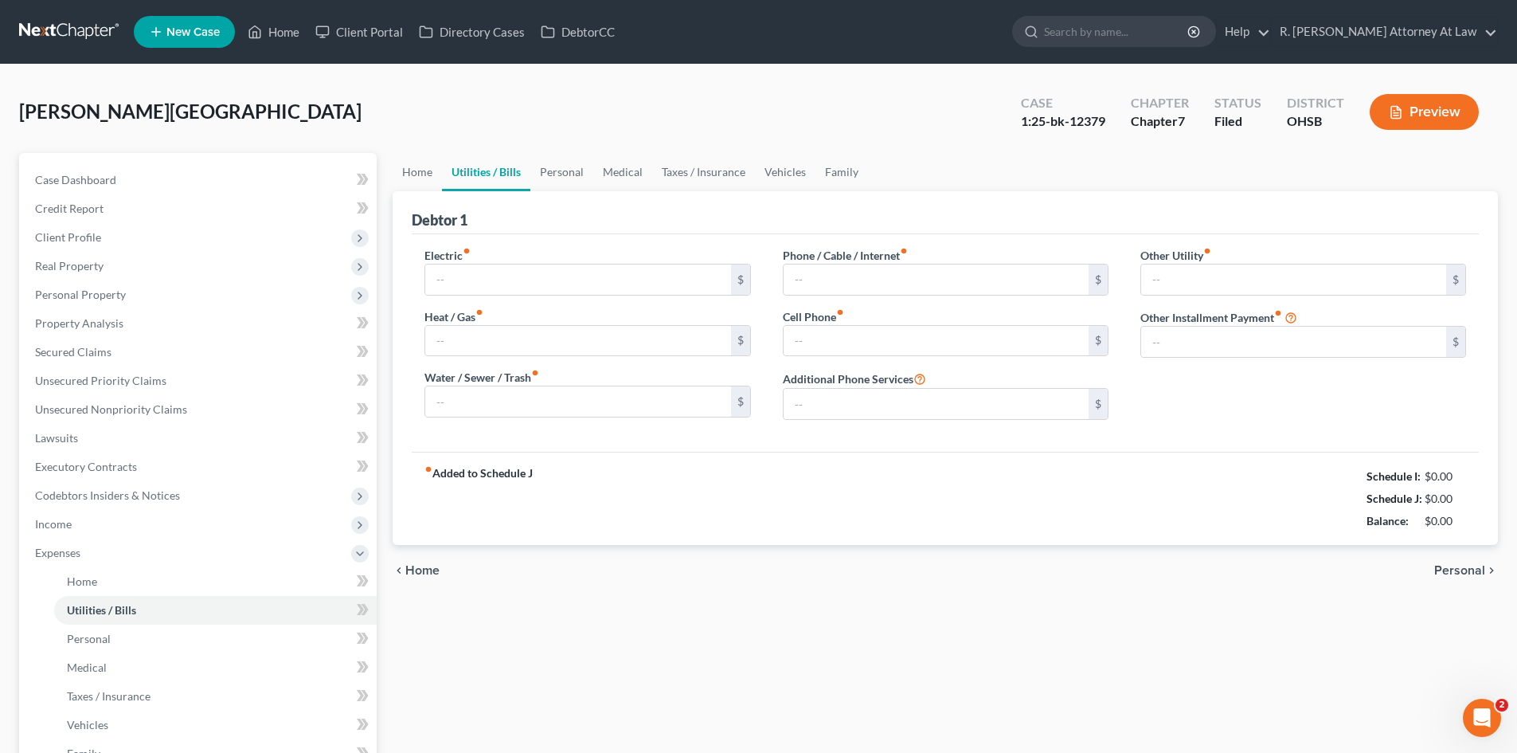
type input "0.00"
type input "43.00"
type input "[PERSON_NAME]"
click at [776, 170] on link "Vehicles" at bounding box center [785, 172] width 61 height 38
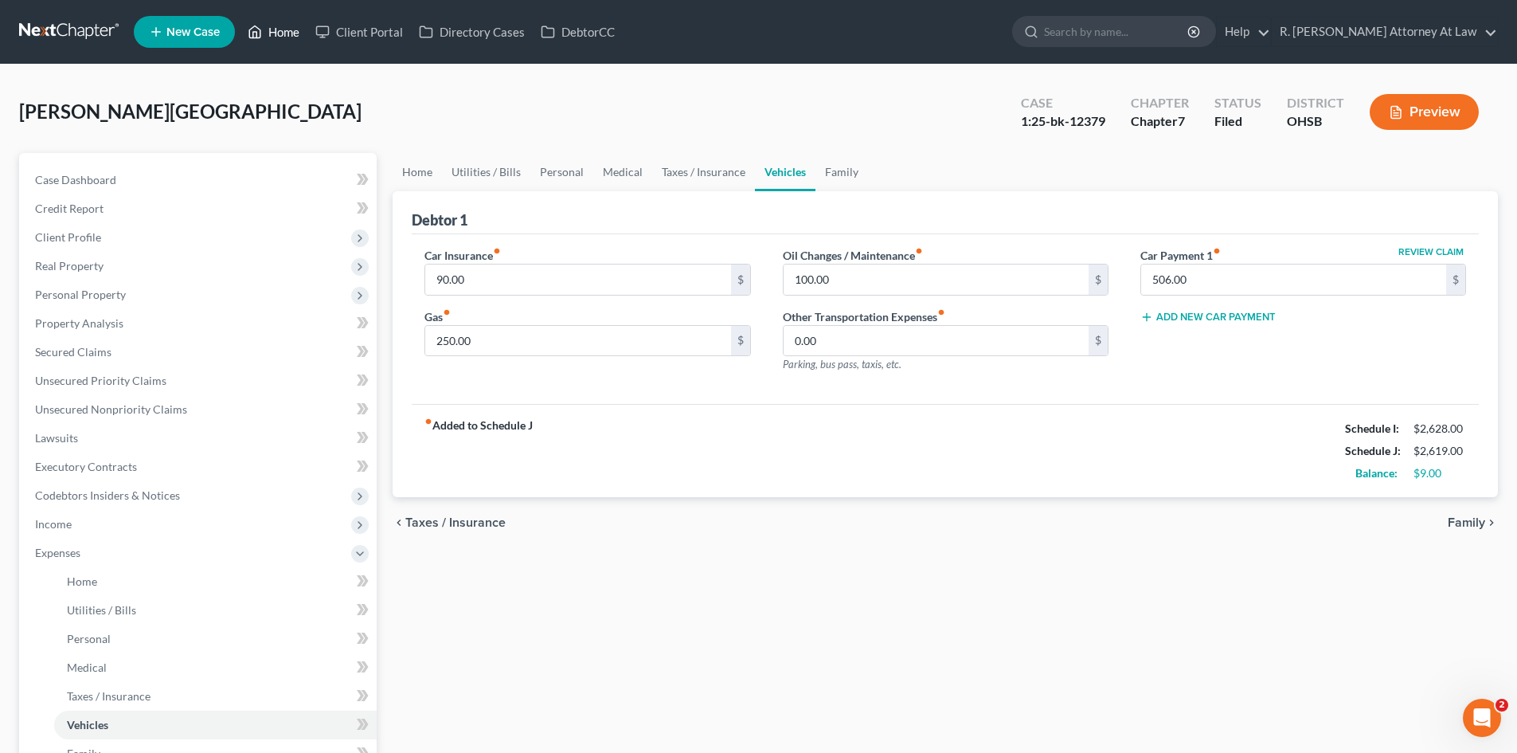
click at [276, 24] on link "Home" at bounding box center [274, 32] width 68 height 29
